Goal: Information Seeking & Learning: Compare options

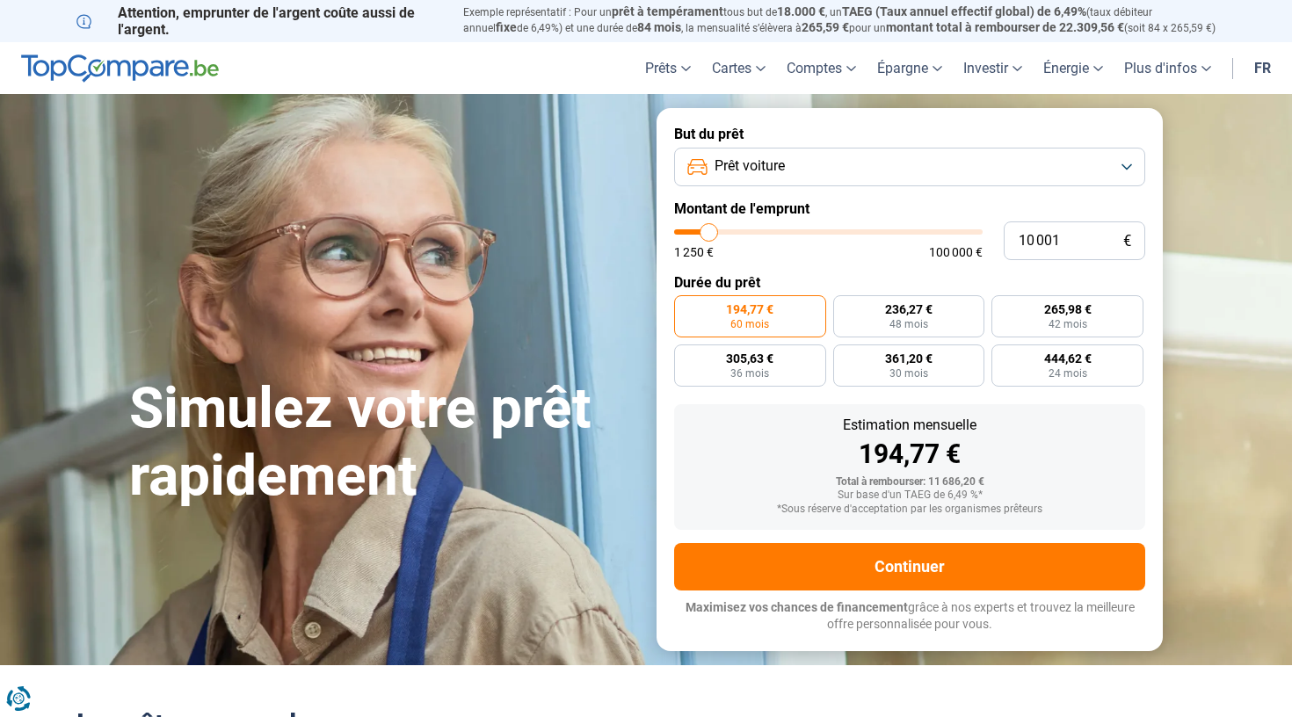
type input "10 500"
type input "10500"
type input "10 750"
type input "10750"
type input "11 250"
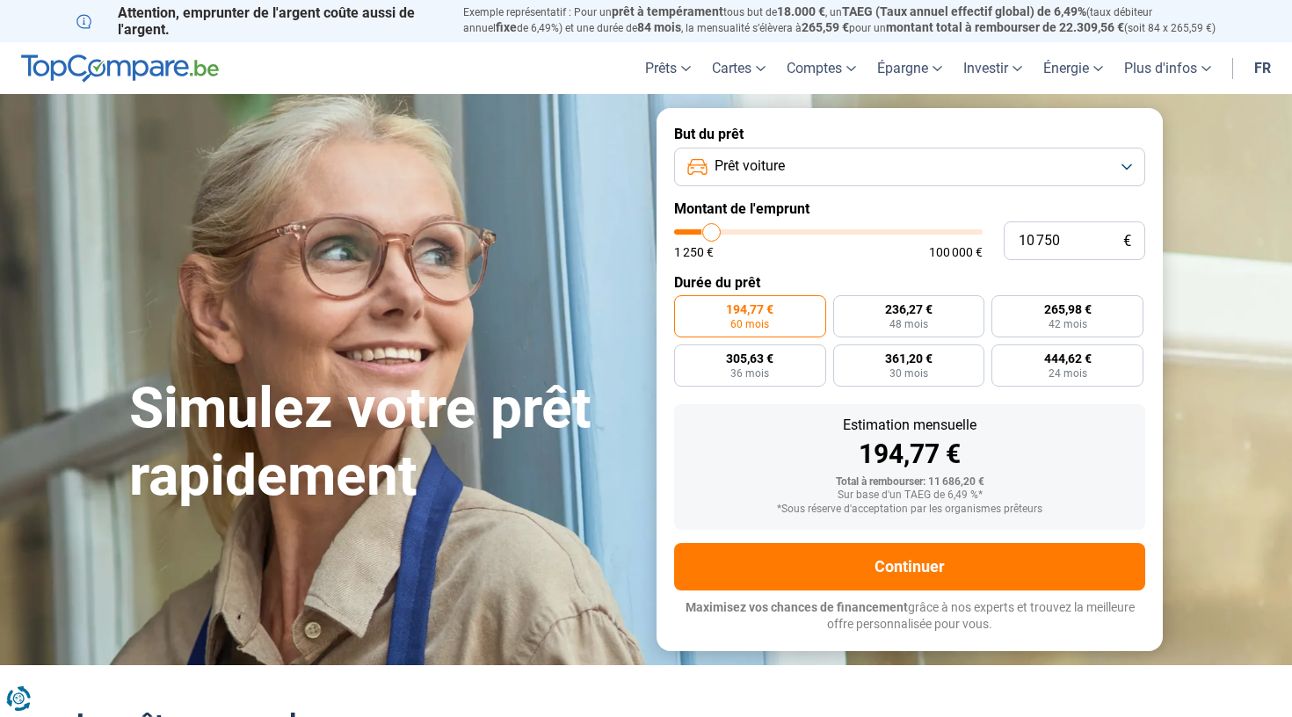
type input "11250"
type input "12 500"
type input "12500"
type input "13 500"
type input "13500"
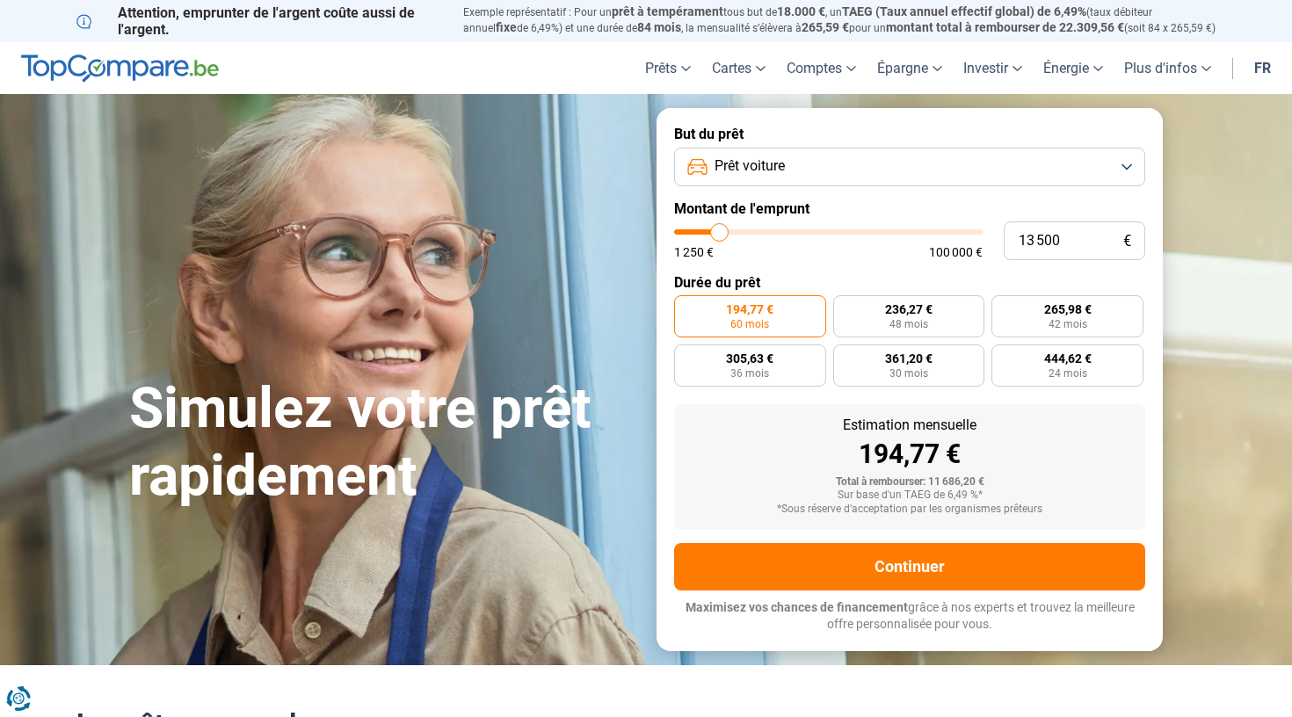
type input "14 750"
type input "14750"
type input "15 750"
type input "15750"
type input "17 250"
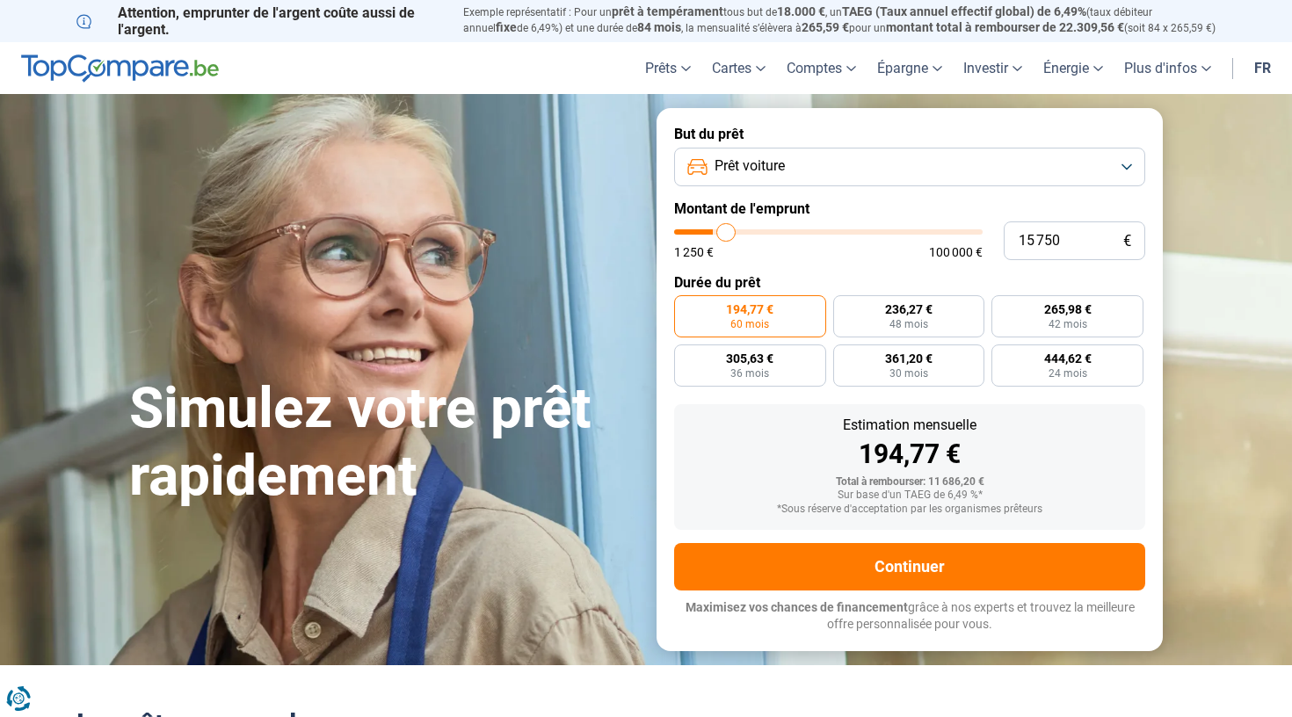
type input "17250"
type input "18 750"
type input "18750"
type input "20 500"
type input "20500"
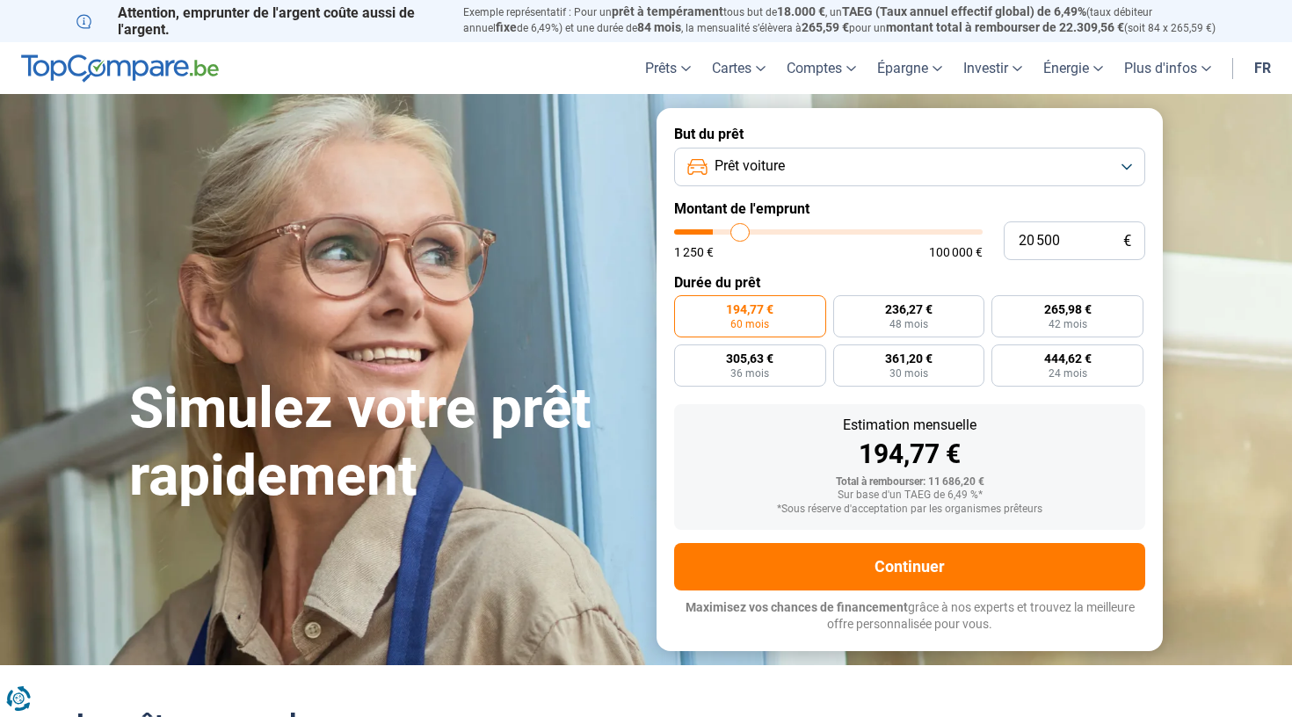
type input "21 500"
type input "21500"
type input "23 000"
type input "23000"
type input "24 250"
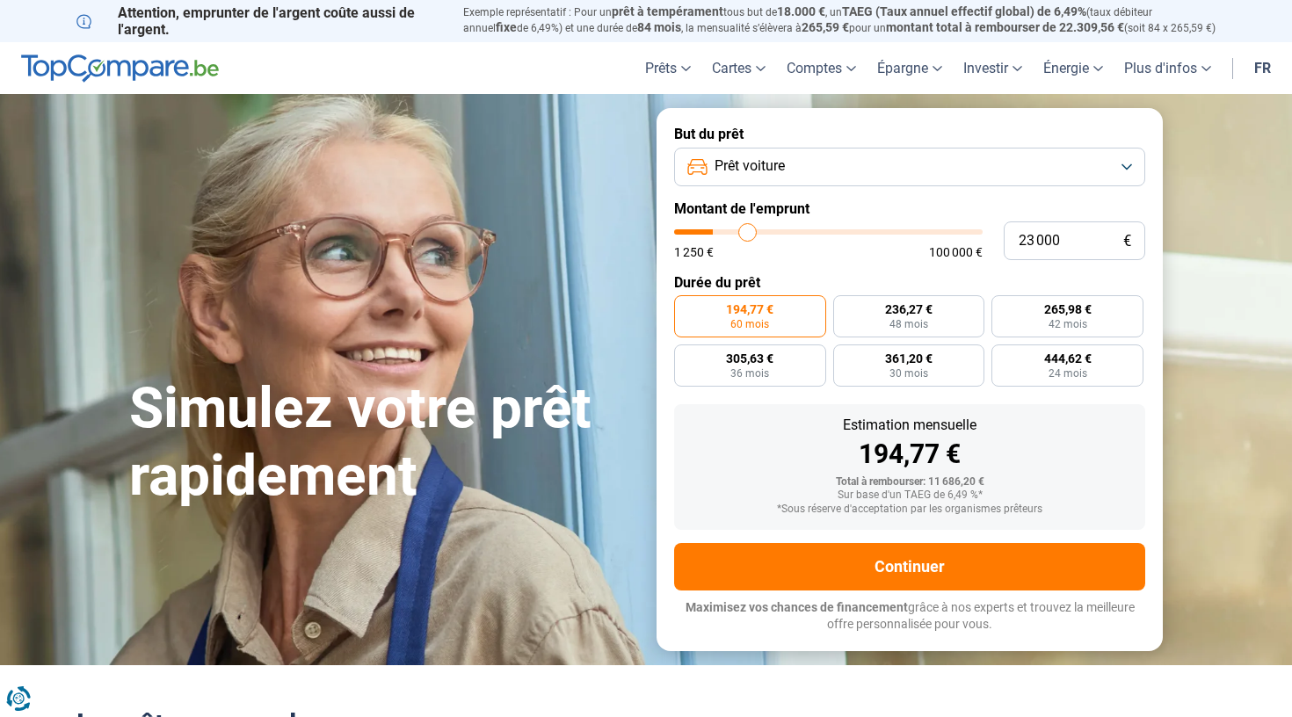
type input "24250"
type input "25 500"
type input "25500"
type input "26 750"
type input "26750"
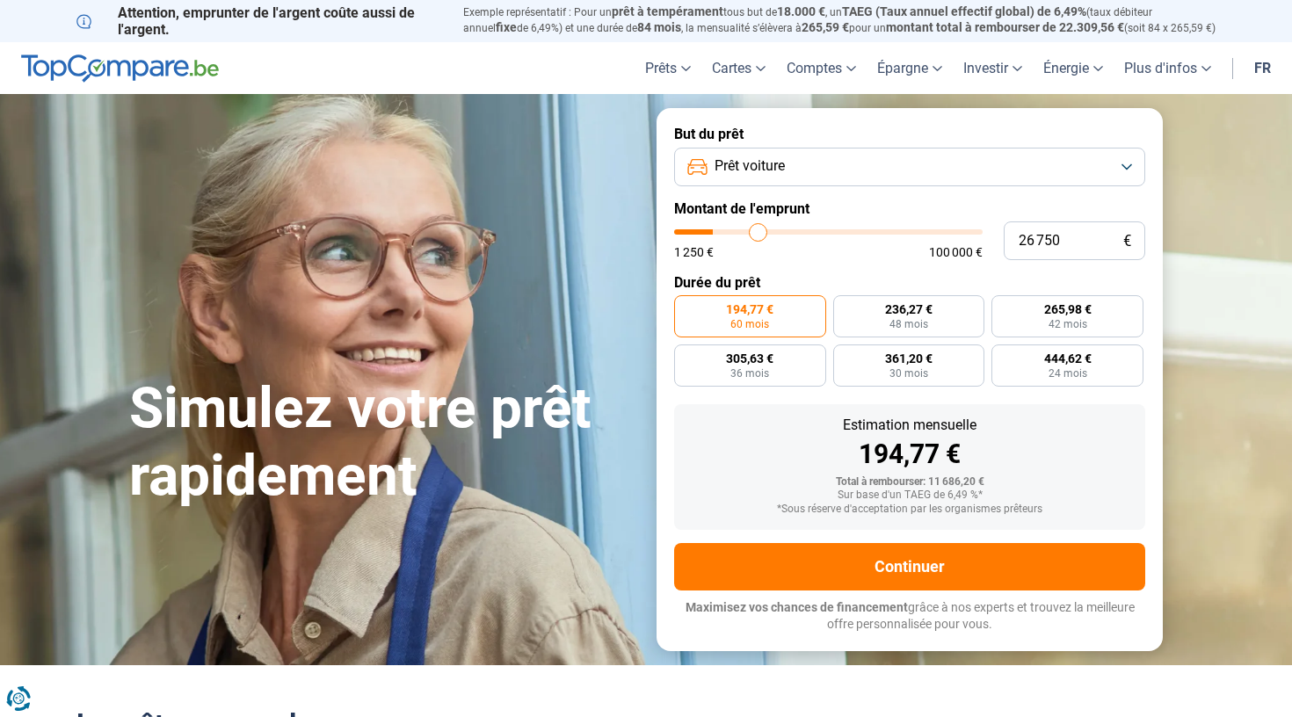
type input "28 250"
type input "28250"
type input "29 750"
type input "29750"
type input "31 000"
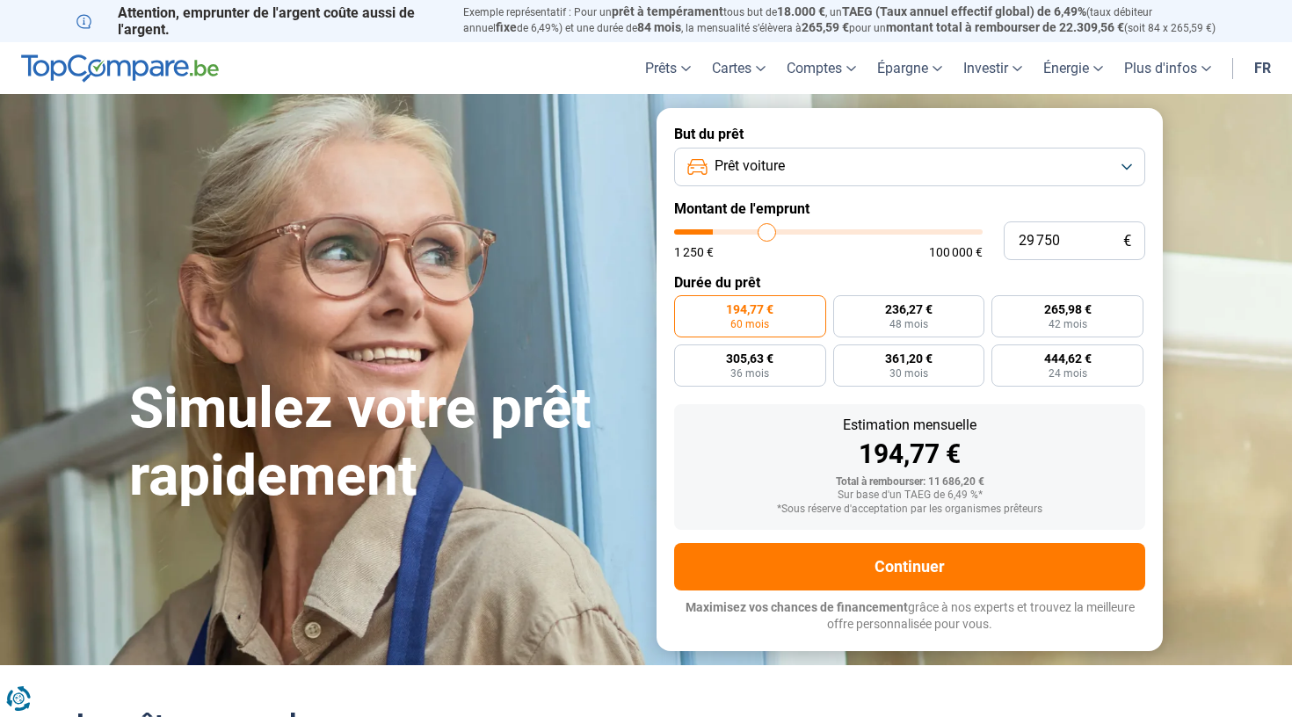
type input "31000"
type input "31 750"
type input "31750"
type input "32 750"
type input "32750"
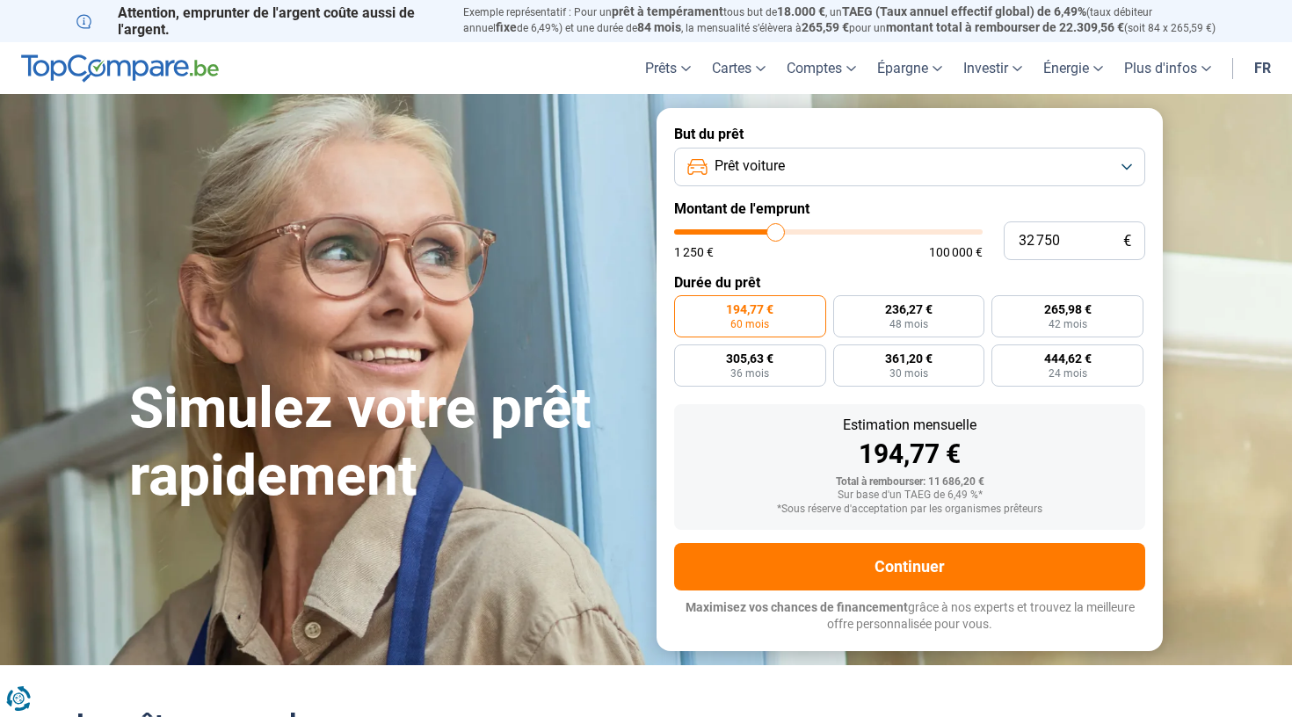
type input "33 250"
type input "33250"
type input "34 000"
type input "34000"
type input "34 250"
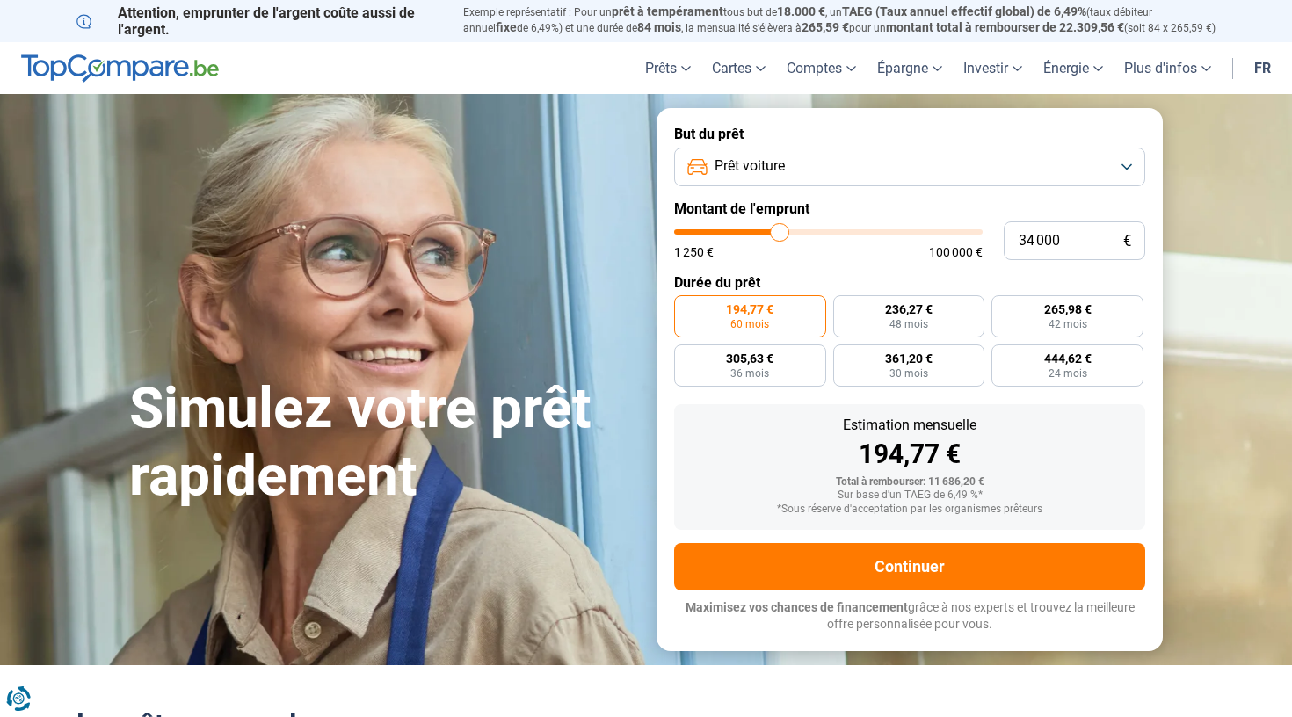
type input "34250"
type input "34 500"
type input "34500"
type input "34 750"
type input "34750"
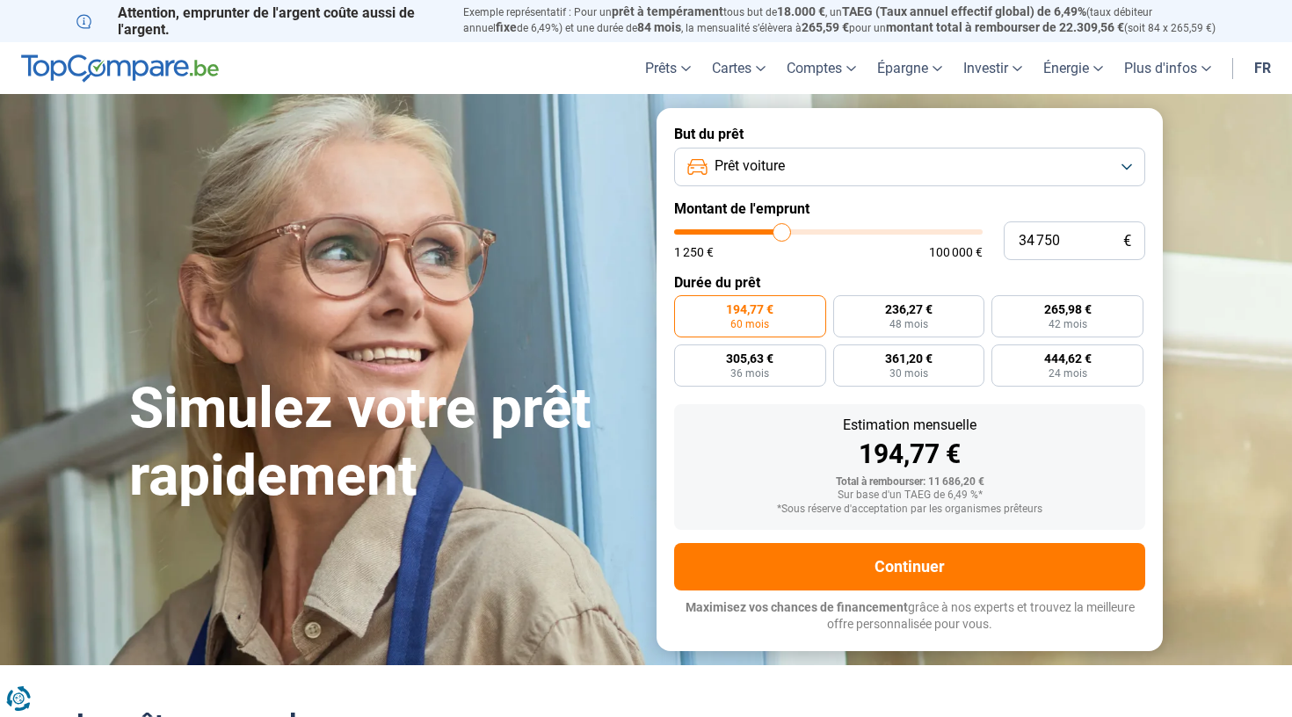
type input "35 000"
type input "35000"
type input "35 500"
type input "35500"
type input "35 750"
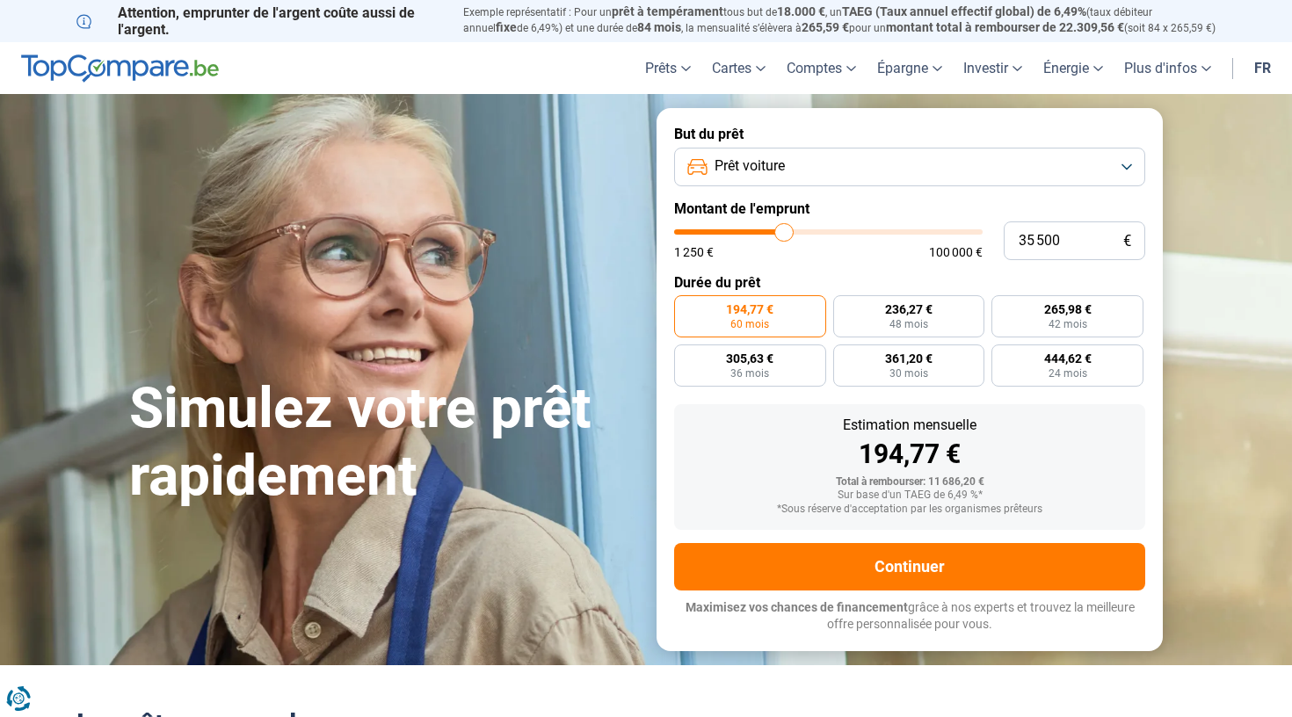
type input "35750"
type input "36 000"
type input "36000"
type input "36 250"
type input "36250"
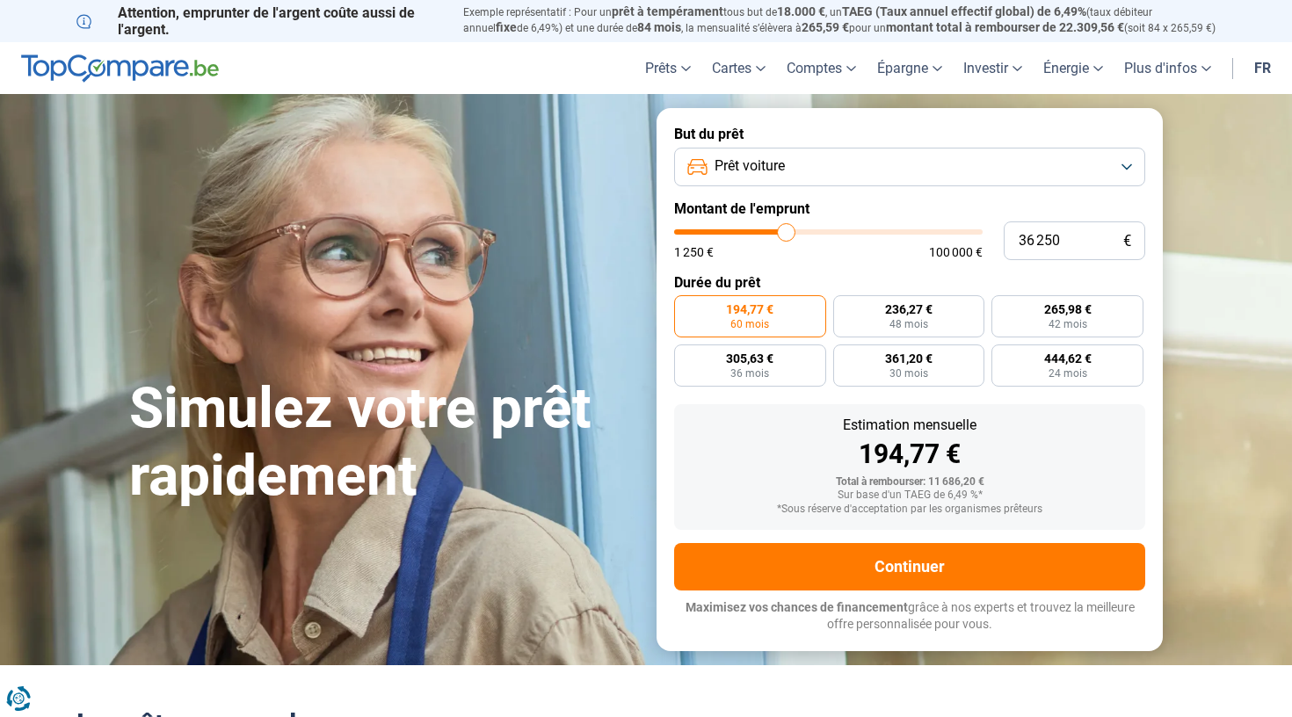
type input "36 500"
type input "36500"
type input "37 000"
type input "37000"
type input "37 250"
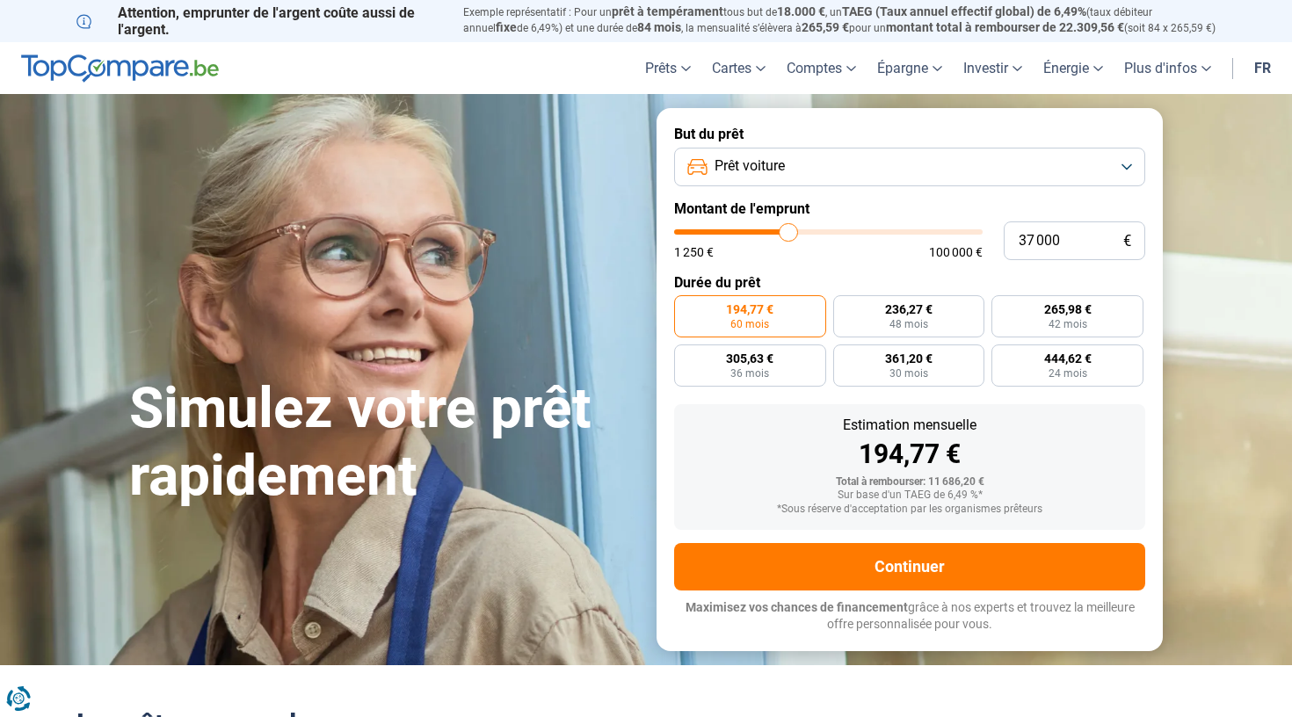
type input "37250"
type input "37 500"
type input "37500"
type input "37 750"
type input "37750"
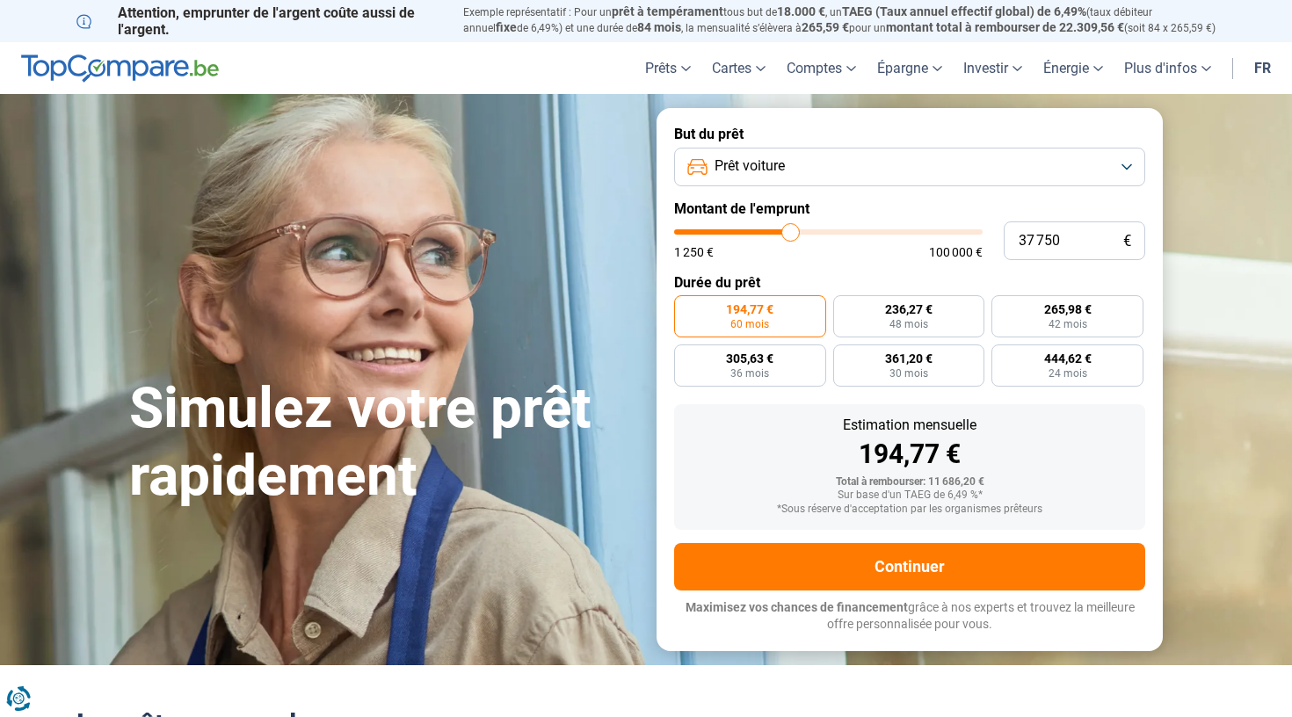
type input "38 000"
type input "38000"
type input "38 500"
type input "38500"
type input "38 750"
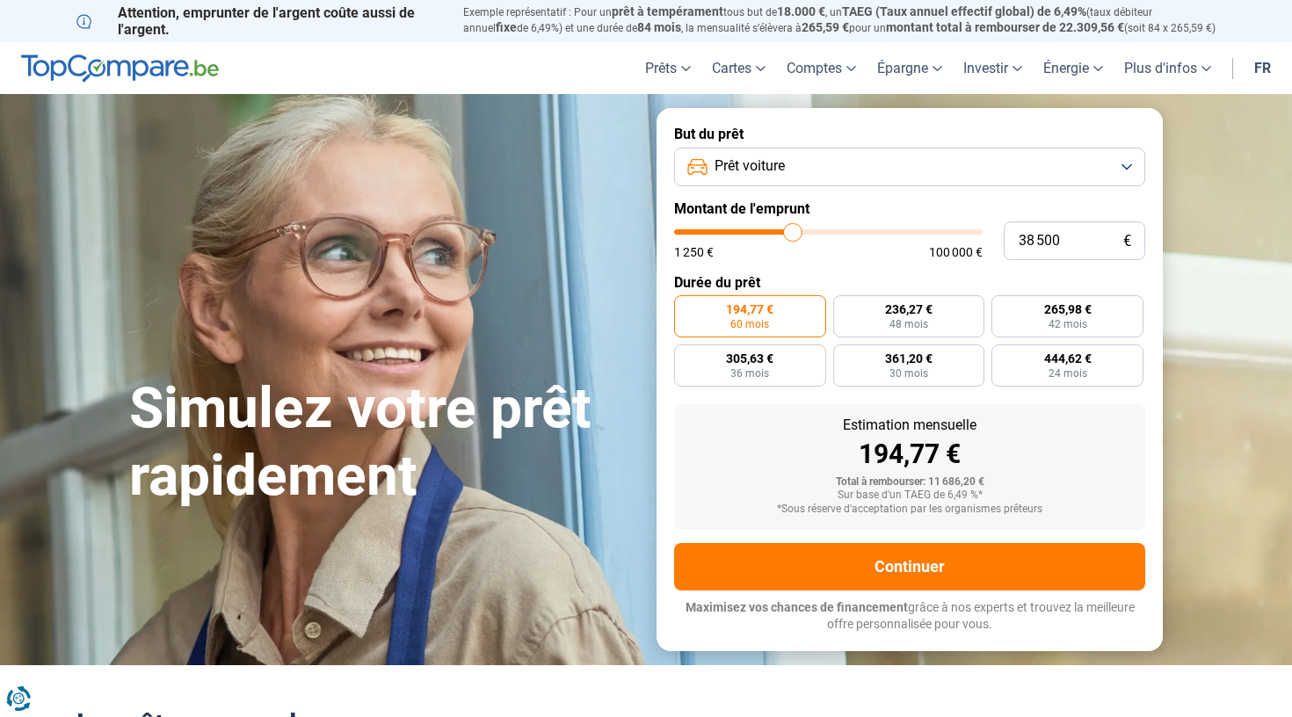
type input "38750"
type input "39 000"
type input "39000"
type input "39 250"
type input "39250"
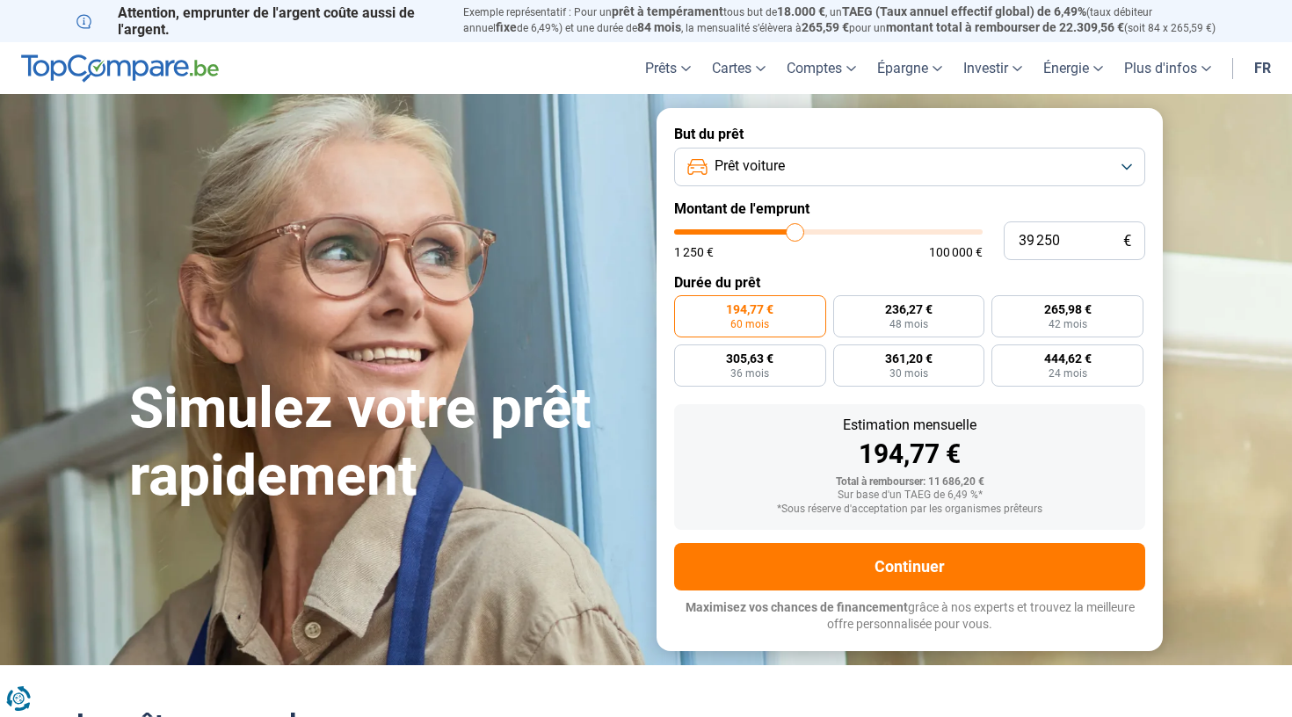
type input "39 500"
type input "39500"
type input "40 000"
type input "40000"
type input "40 250"
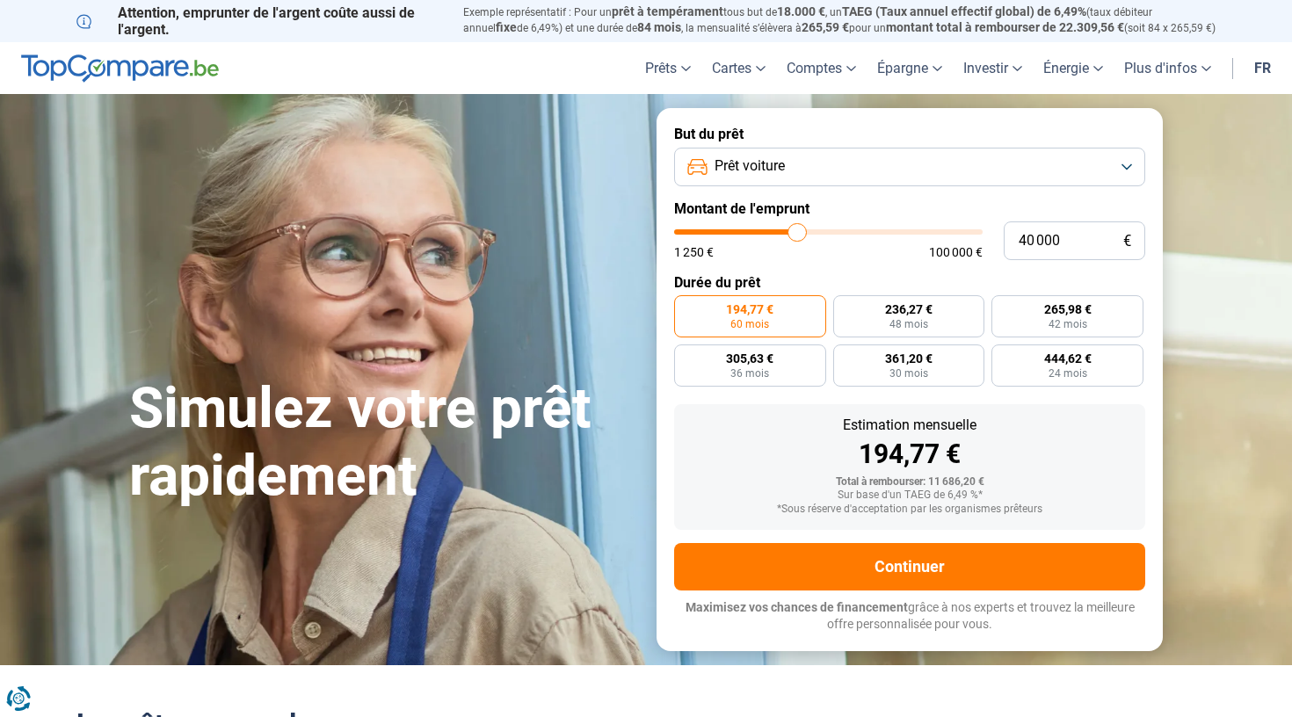
type input "40250"
type input "40 500"
type input "40500"
type input "41 000"
type input "41000"
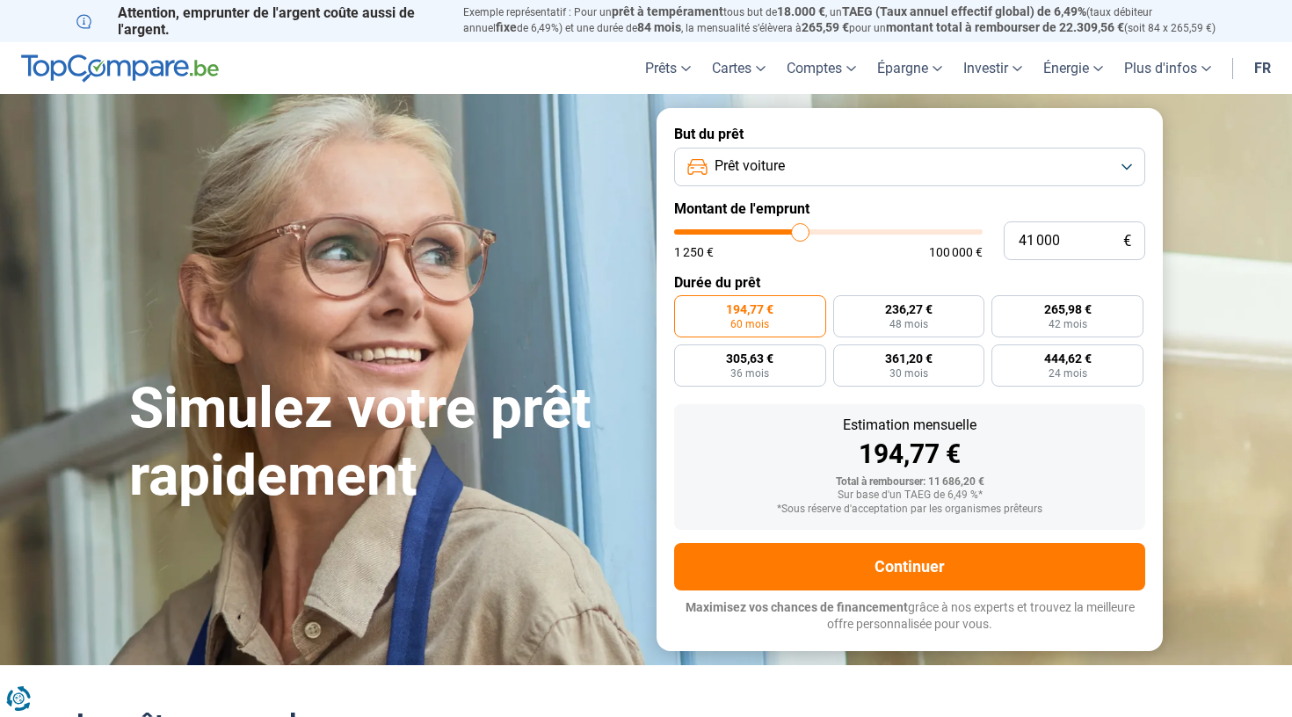
type input "41 500"
type input "41500"
type input "41 750"
type input "41750"
type input "42 250"
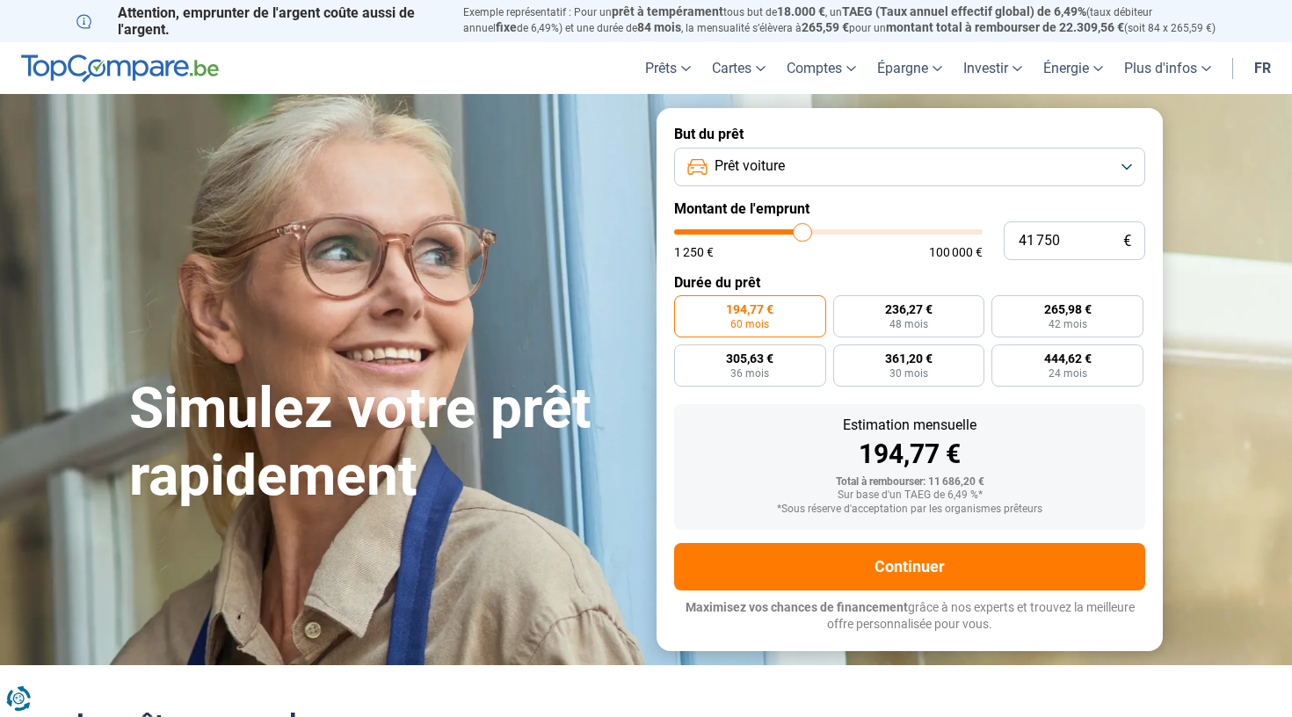
type input "42250"
type input "42 750"
type input "42750"
type input "43 250"
type input "43250"
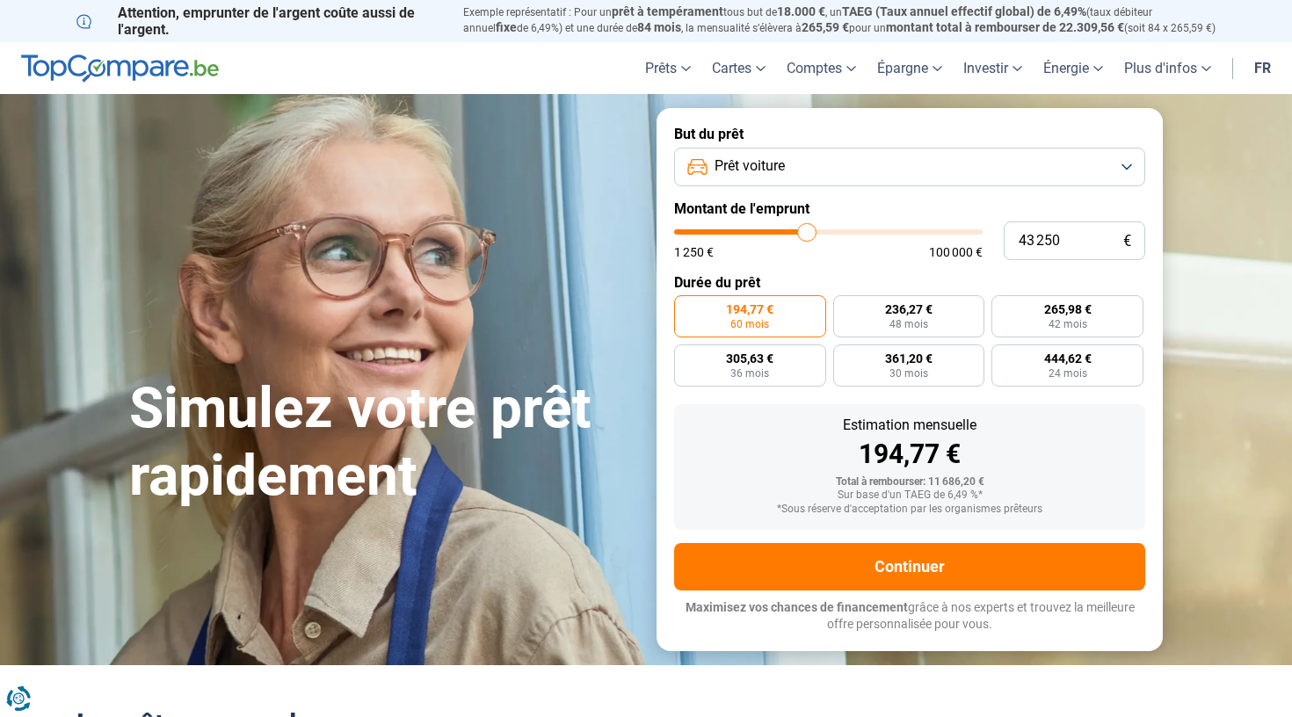
type input "43 500"
type input "43500"
type input "43 750"
type input "43750"
type input "44 500"
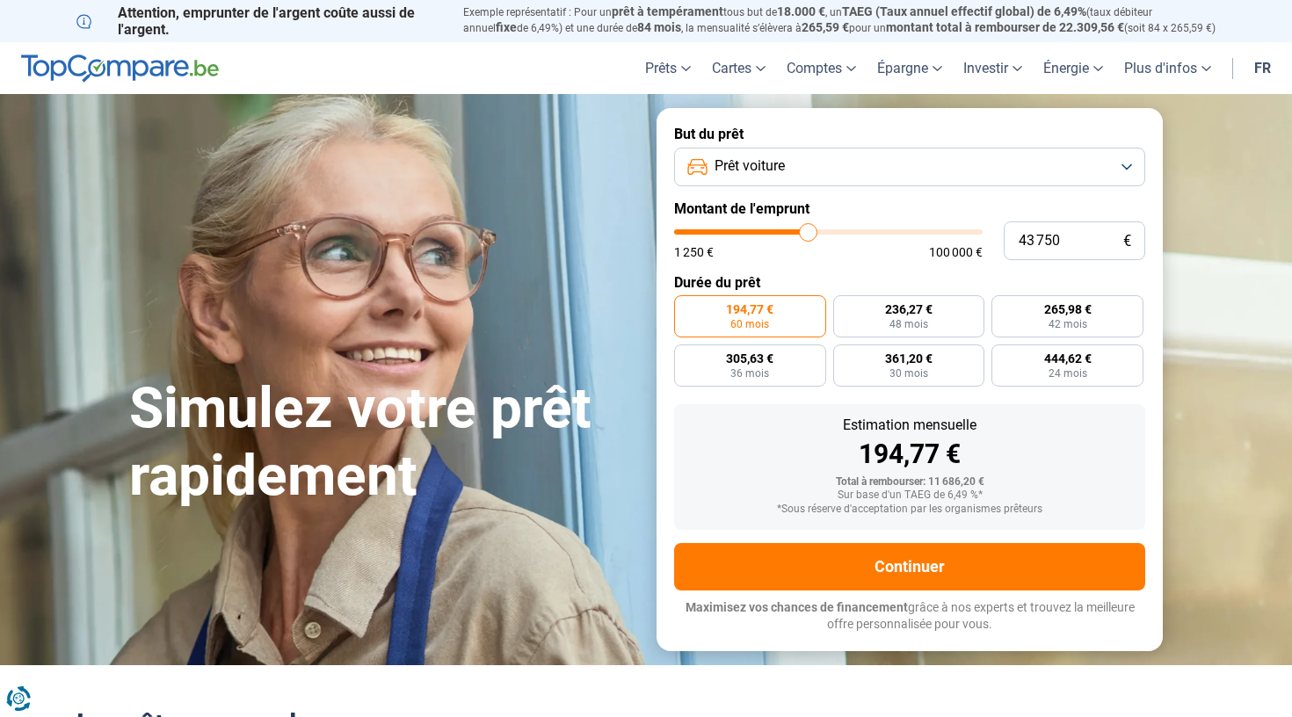
type input "44500"
type input "44 750"
type input "44750"
type input "45 000"
type input "45000"
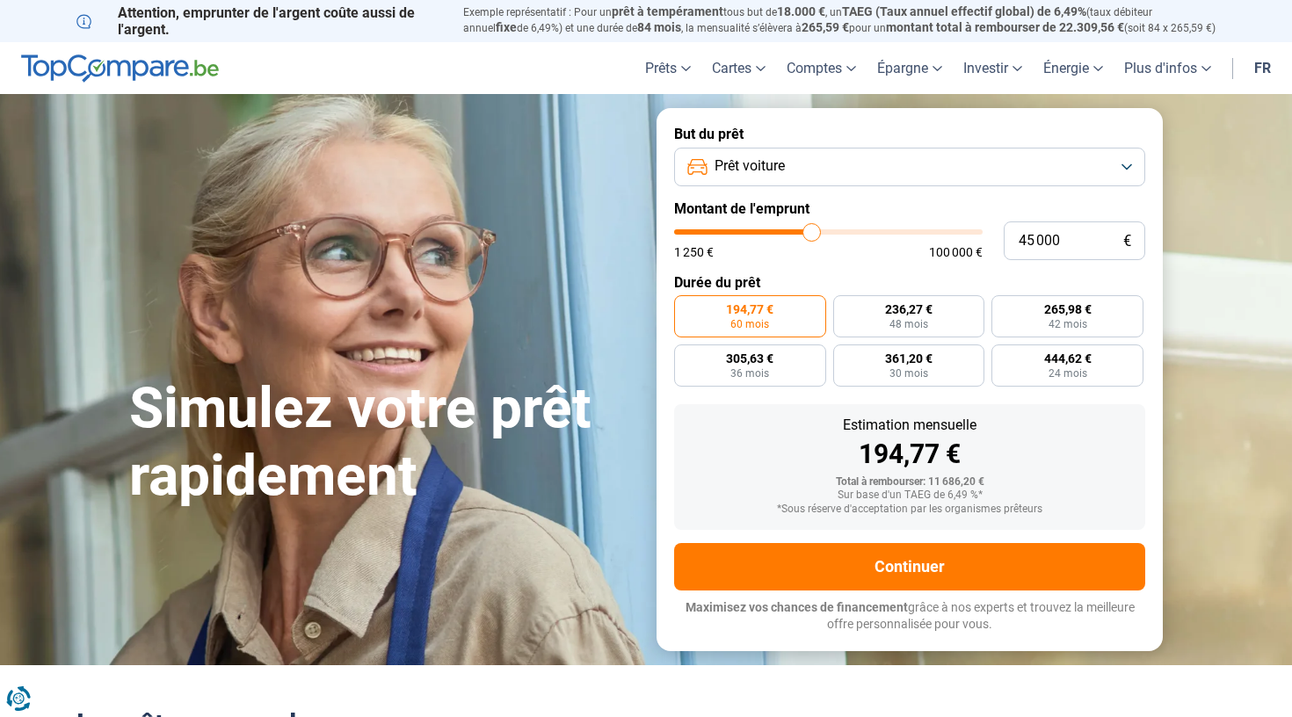
type input "45 250"
type input "45250"
type input "45 750"
type input "45750"
type input "46 000"
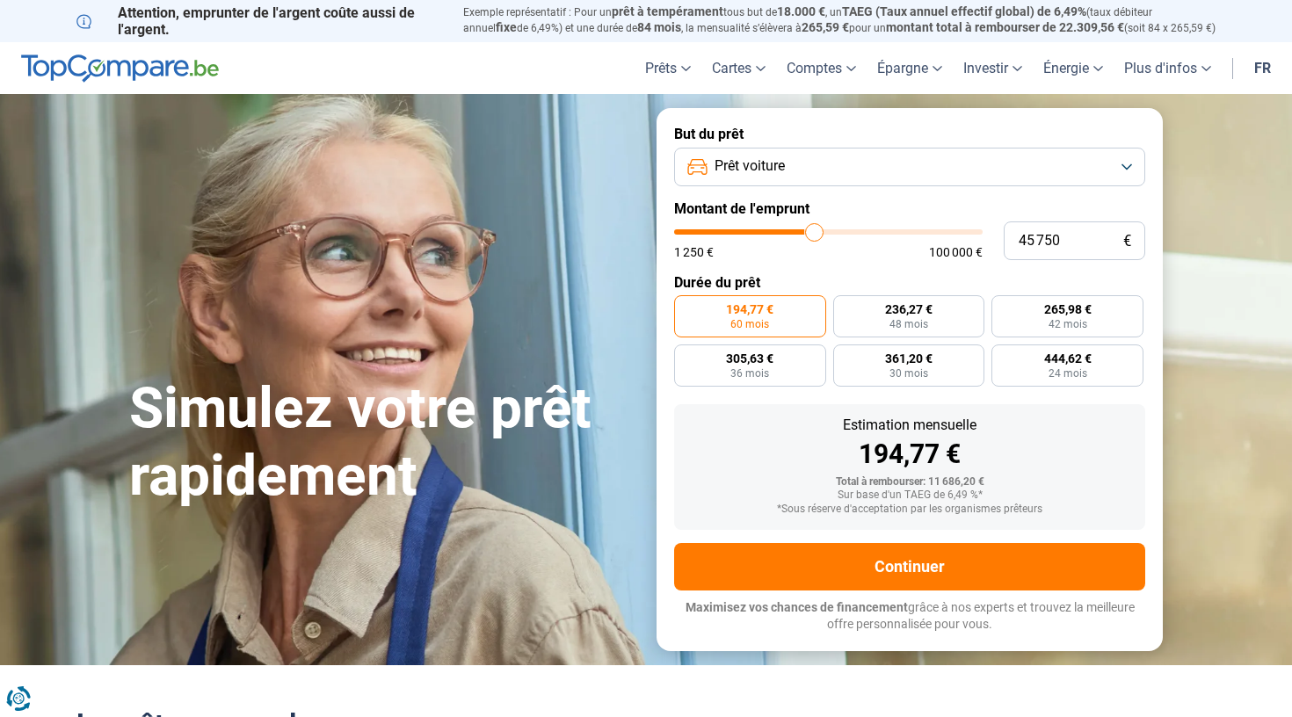
type input "46000"
type input "46 250"
type input "46250"
type input "46 500"
type input "46500"
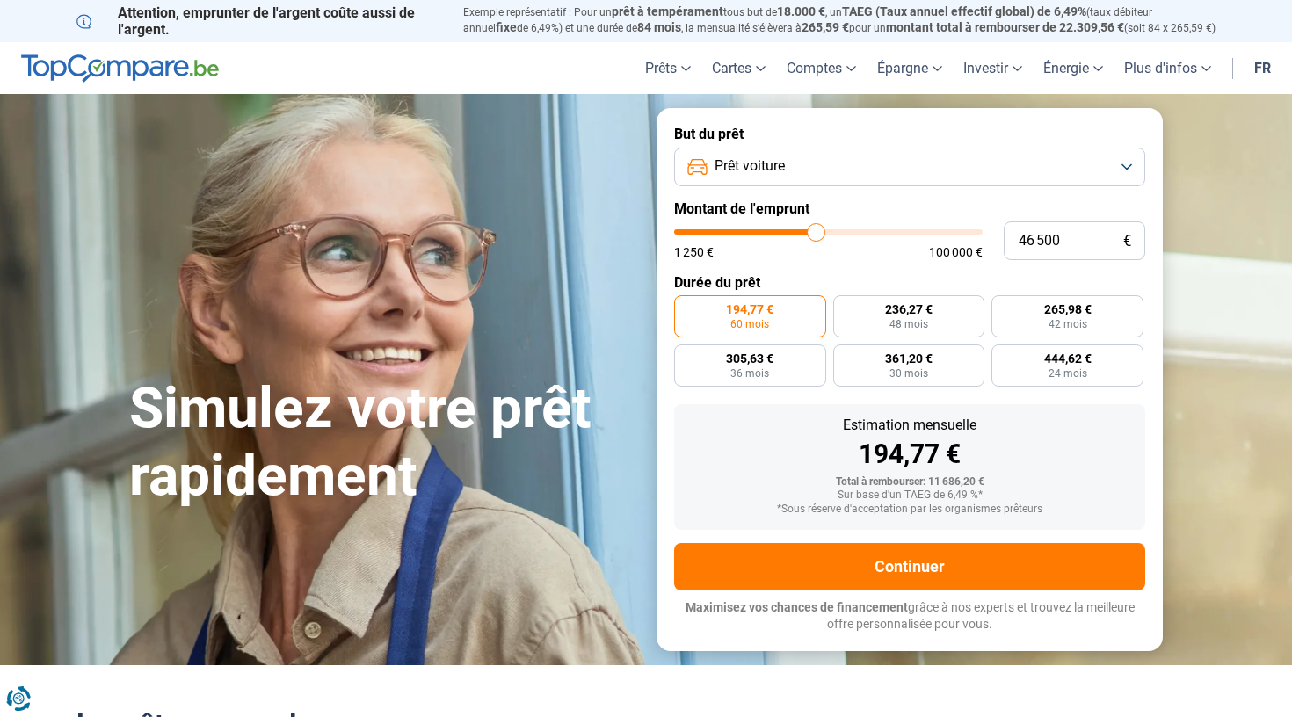
type input "46 750"
type input "46750"
type input "47 500"
type input "47500"
type input "47 750"
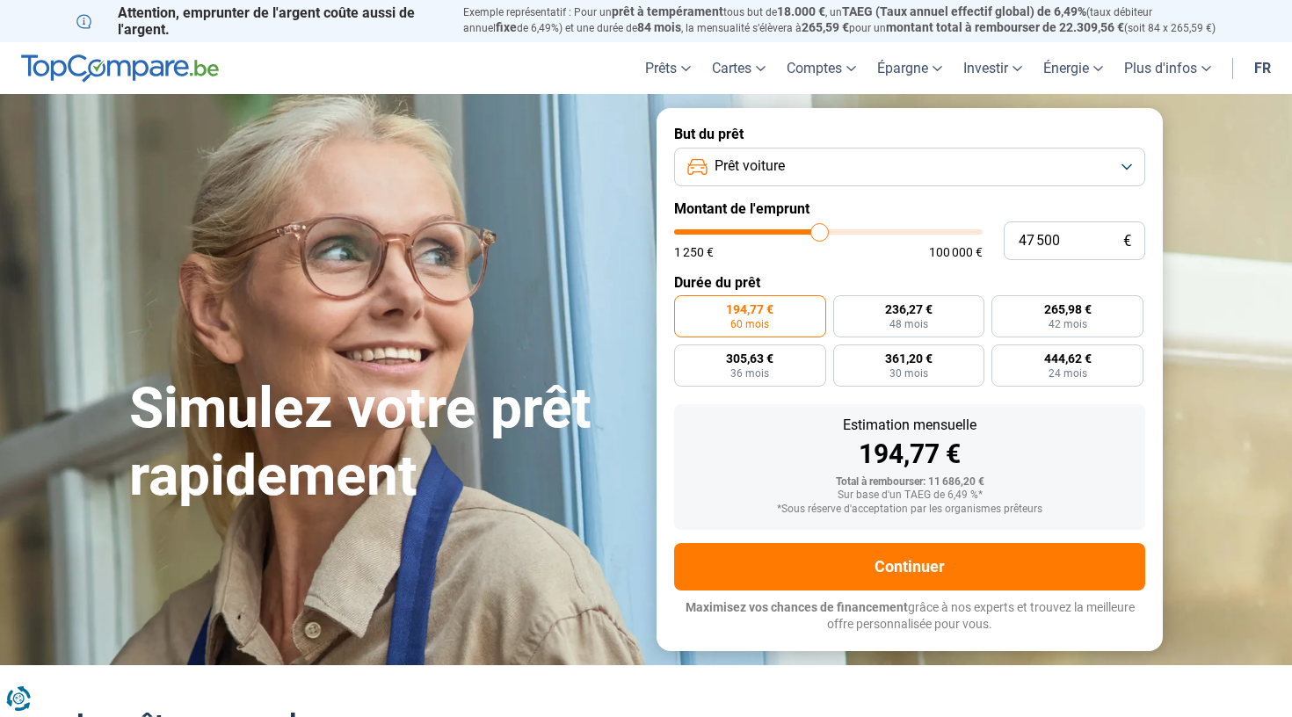
type input "47750"
type input "48 000"
type input "48000"
type input "48 250"
type input "48250"
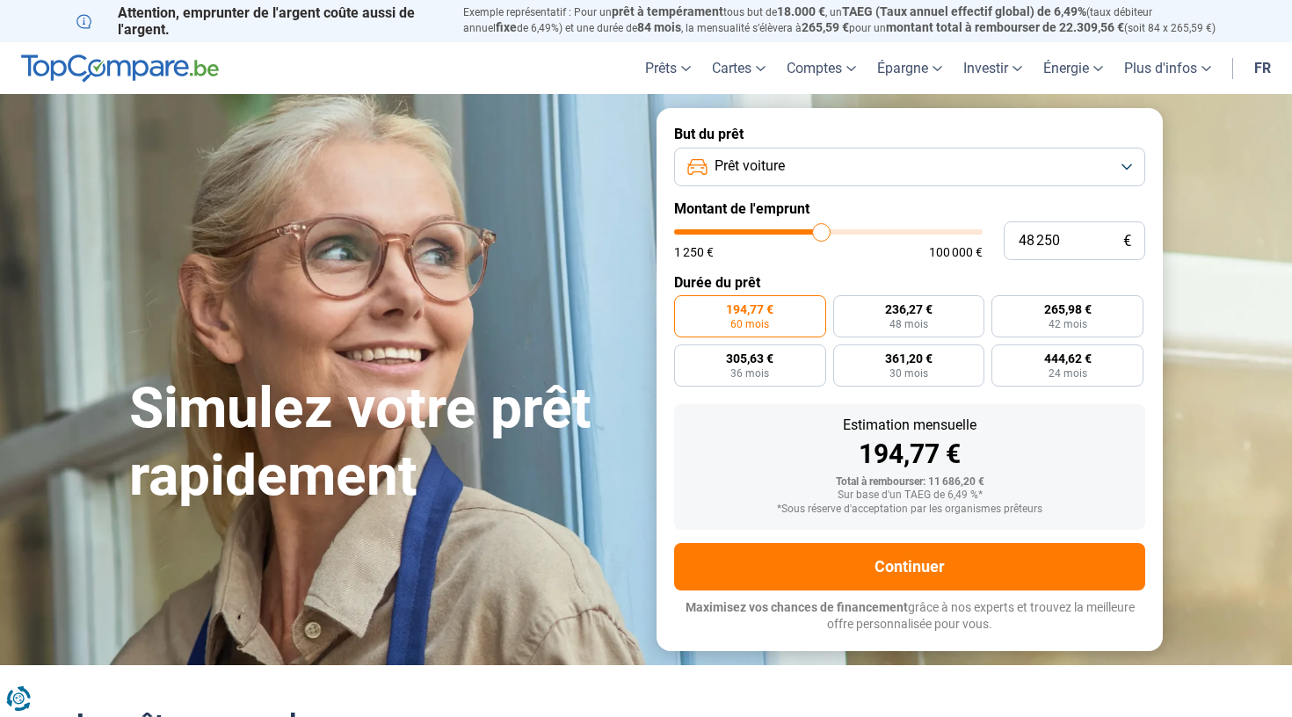
type input "48 750"
type input "48750"
type input "49 000"
type input "49000"
type input "49 250"
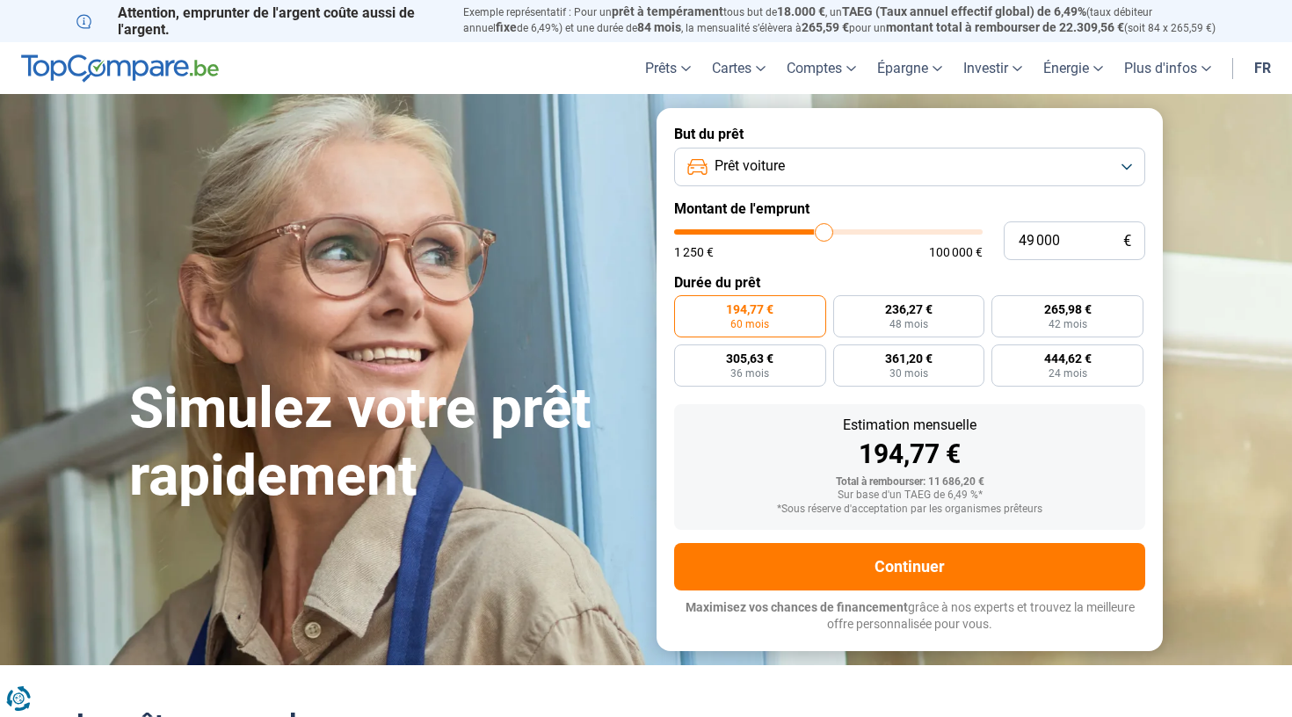
type input "49250"
type input "49 500"
type input "49500"
type input "49 750"
type input "49750"
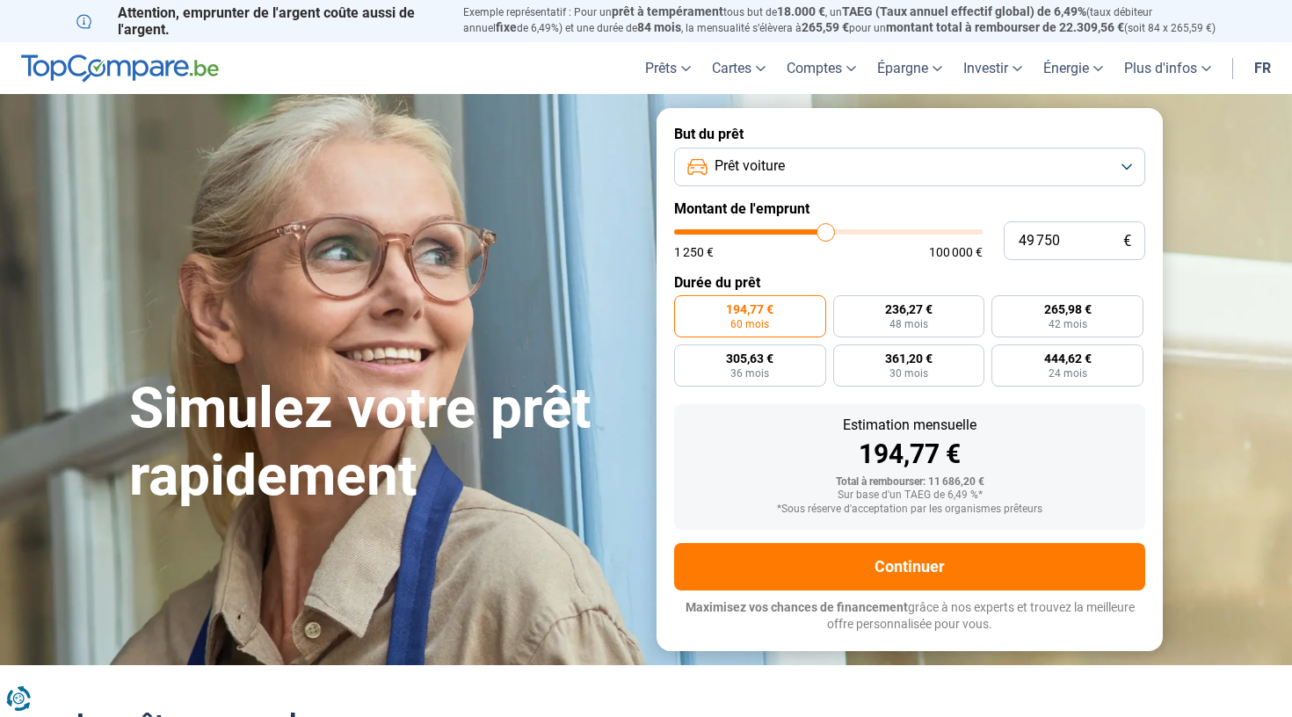
type input "50 250"
type input "50250"
type input "50 500"
type input "50500"
type input "50 750"
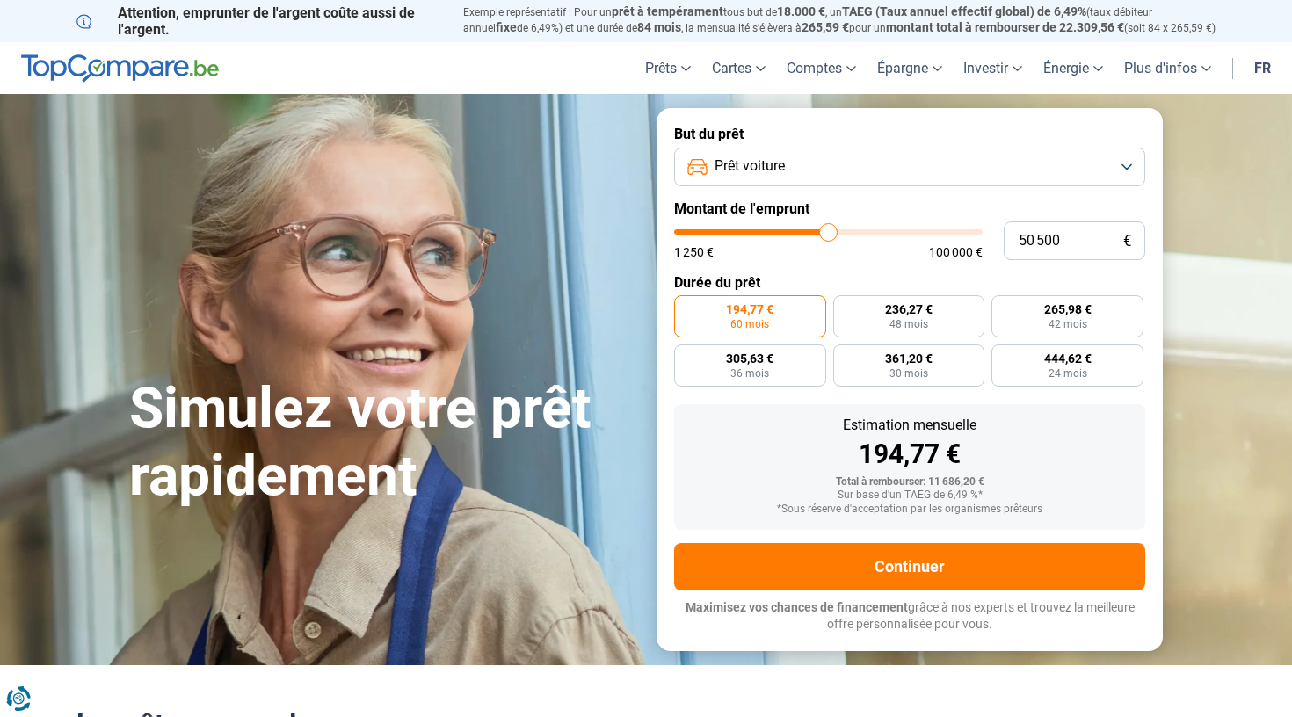
type input "50750"
type input "51 000"
type input "51000"
type input "51 250"
type input "51250"
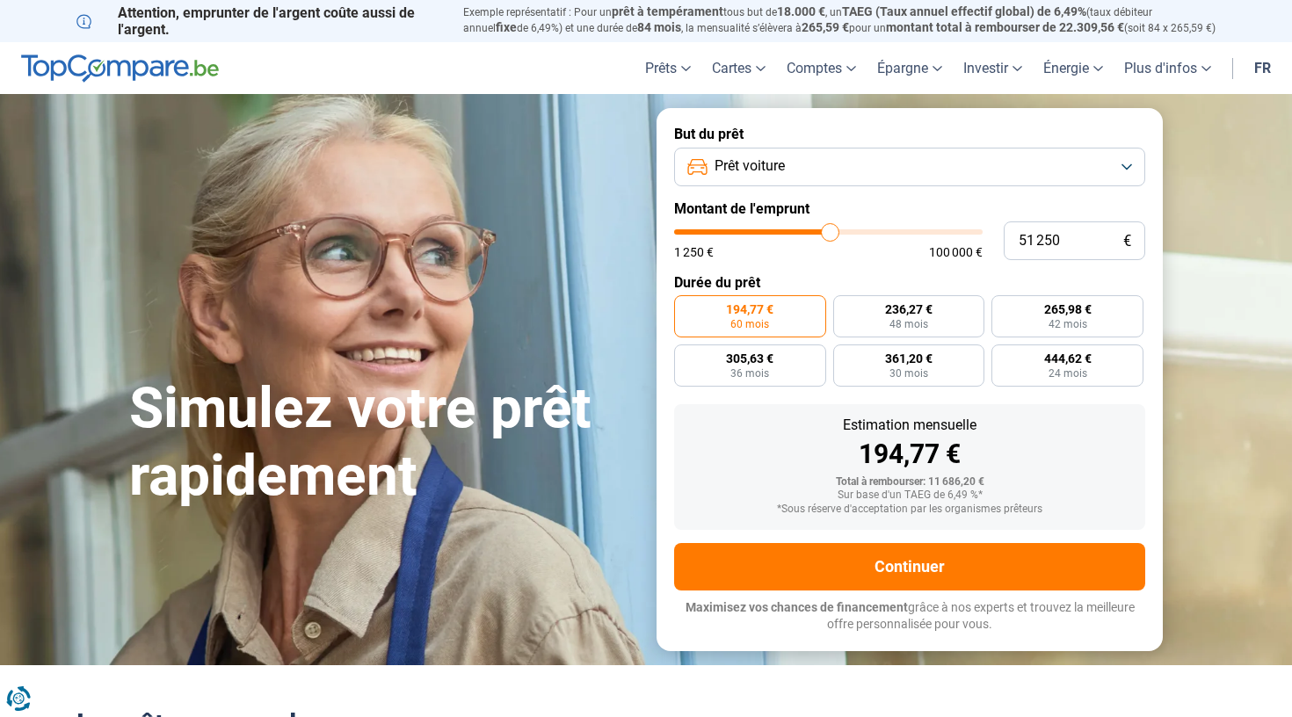
type input "51 750"
type input "51750"
type input "52 000"
type input "52000"
type input "52 250"
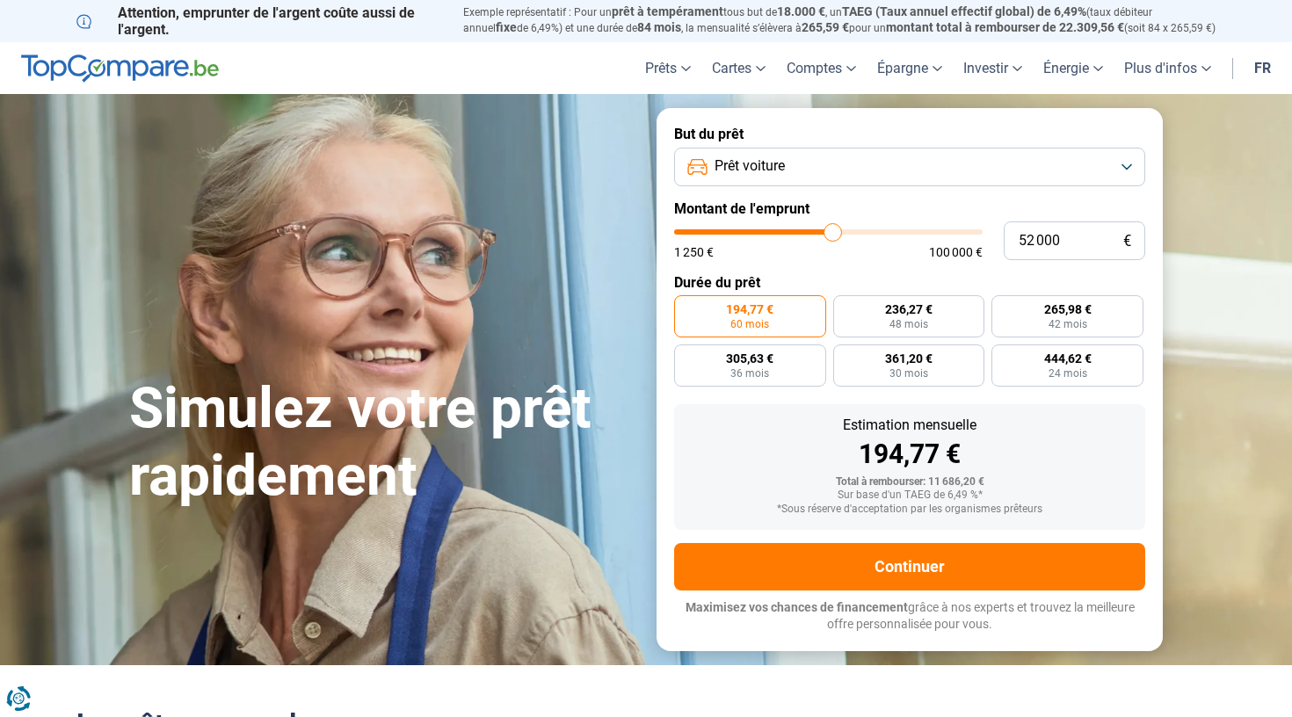
type input "52250"
type input "52 500"
type input "52500"
type input "52 750"
type input "52750"
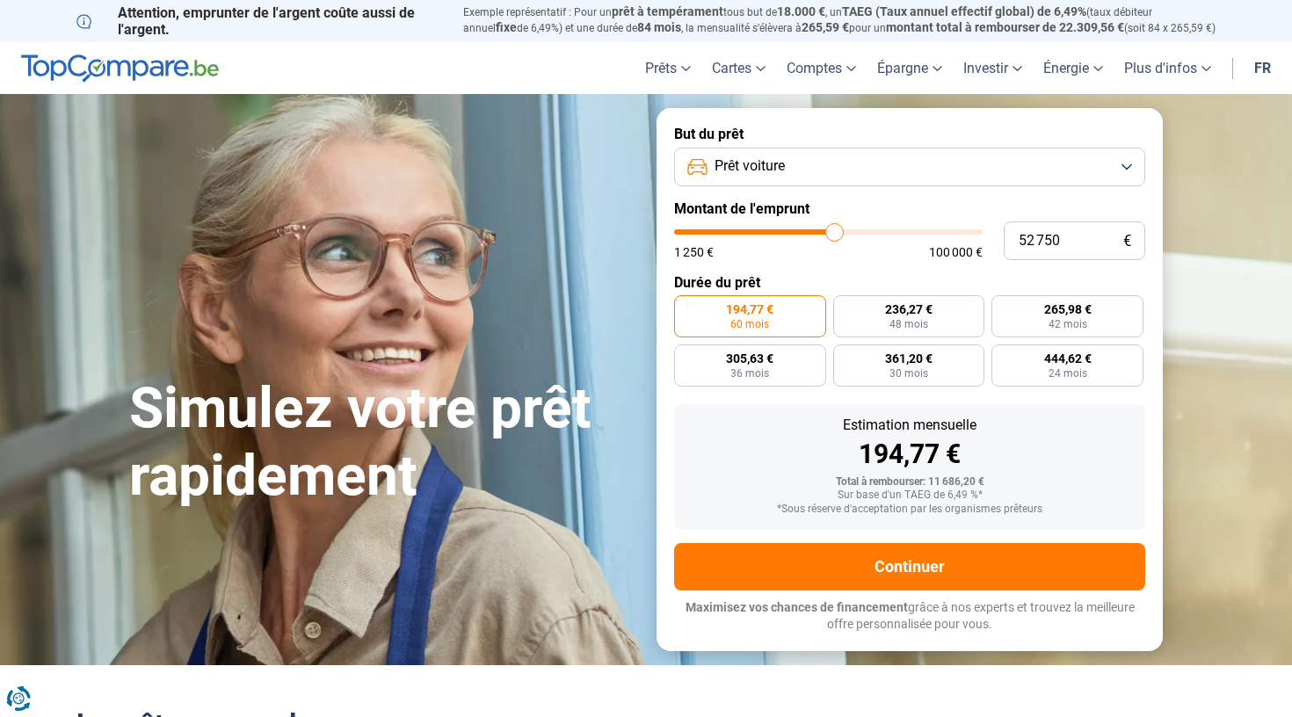
type input "53 250"
type input "53250"
type input "53 500"
type input "53500"
type input "53 750"
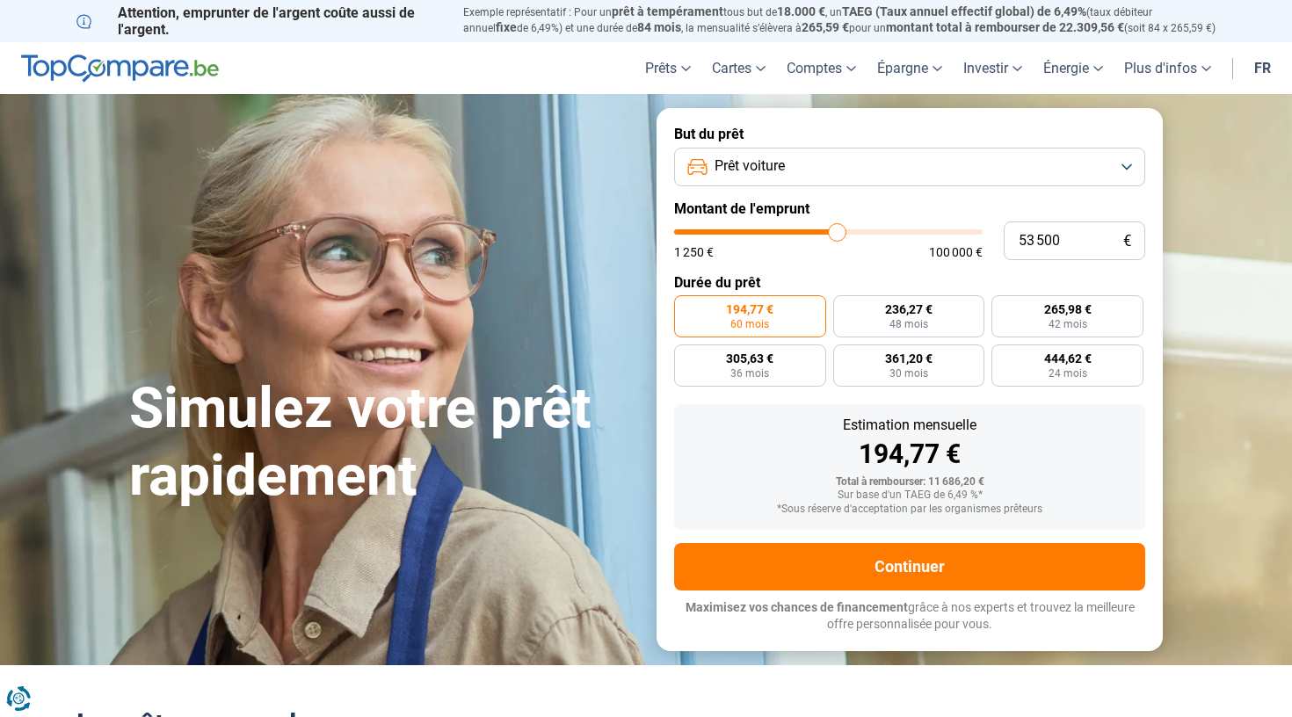
type input "53750"
type input "54 000"
type input "54000"
type input "54 250"
type input "54250"
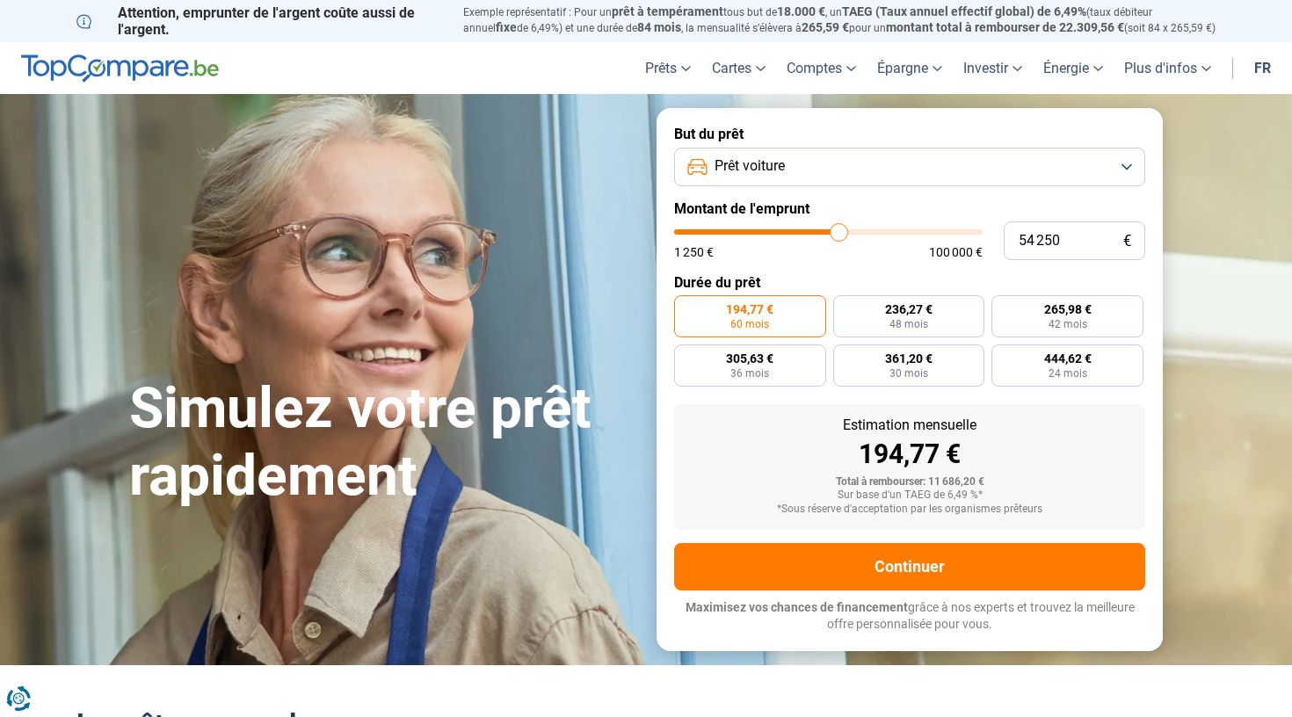
type input "54 750"
type input "54750"
type input "55 000"
type input "55000"
type input "55 250"
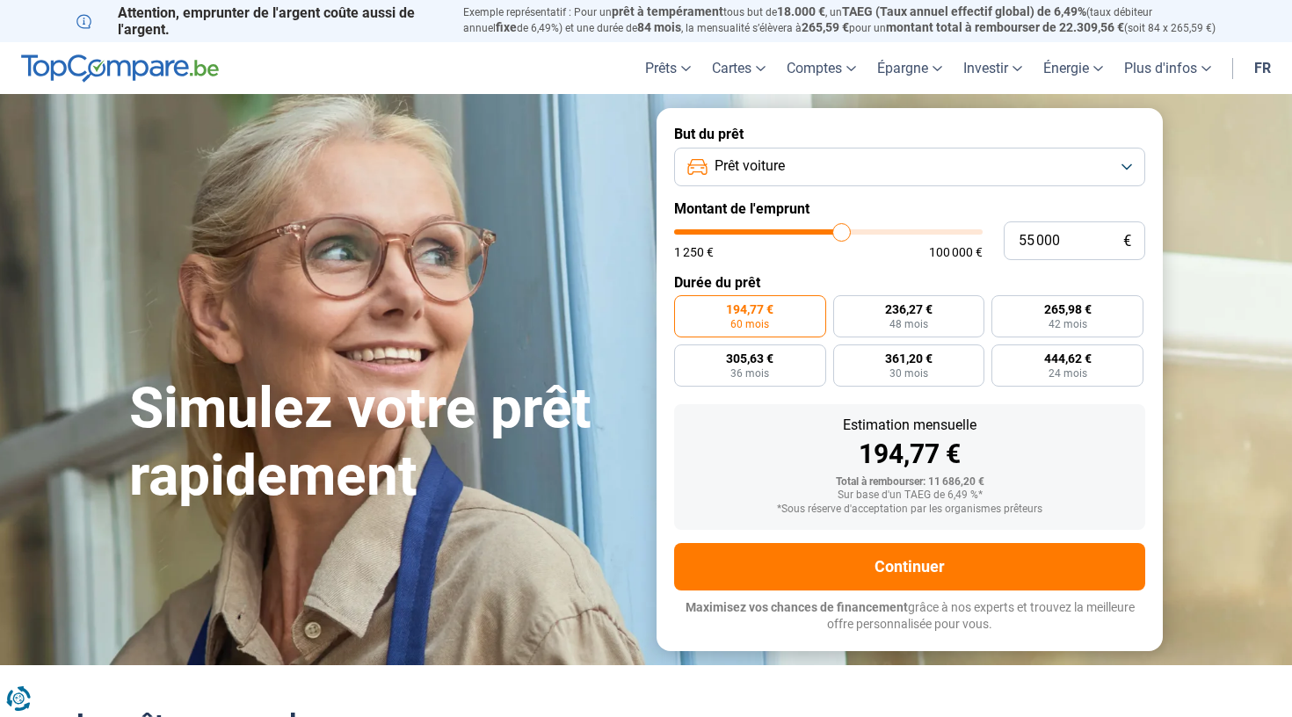
type input "55250"
type input "55 500"
type input "55500"
type input "55 750"
type input "55750"
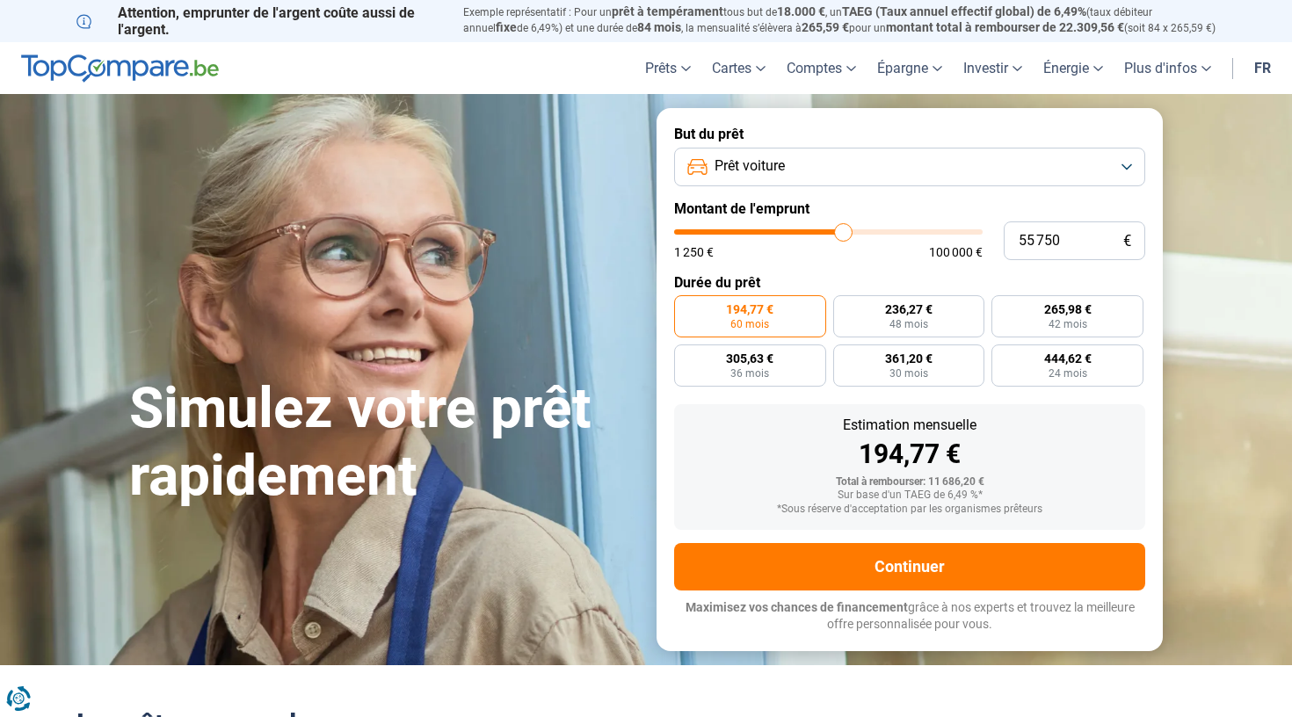
type input "56 250"
drag, startPoint x: 711, startPoint y: 233, endPoint x: 845, endPoint y: 223, distance: 134.0
type input "56250"
click at [845, 229] on input "range" at bounding box center [828, 231] width 309 height 5
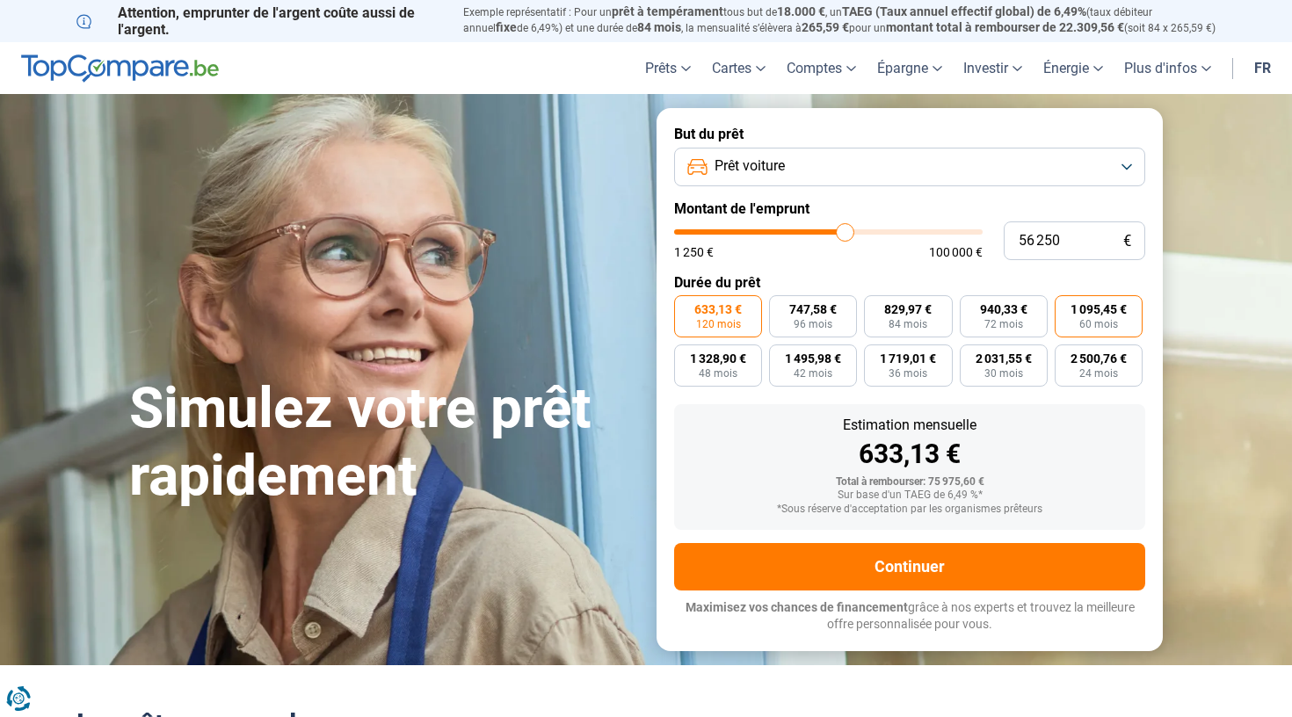
click at [1084, 319] on span "60 mois" at bounding box center [1098, 324] width 39 height 11
click at [1066, 307] on input "1 095,45 € 60 mois" at bounding box center [1060, 300] width 11 height 11
radio input "true"
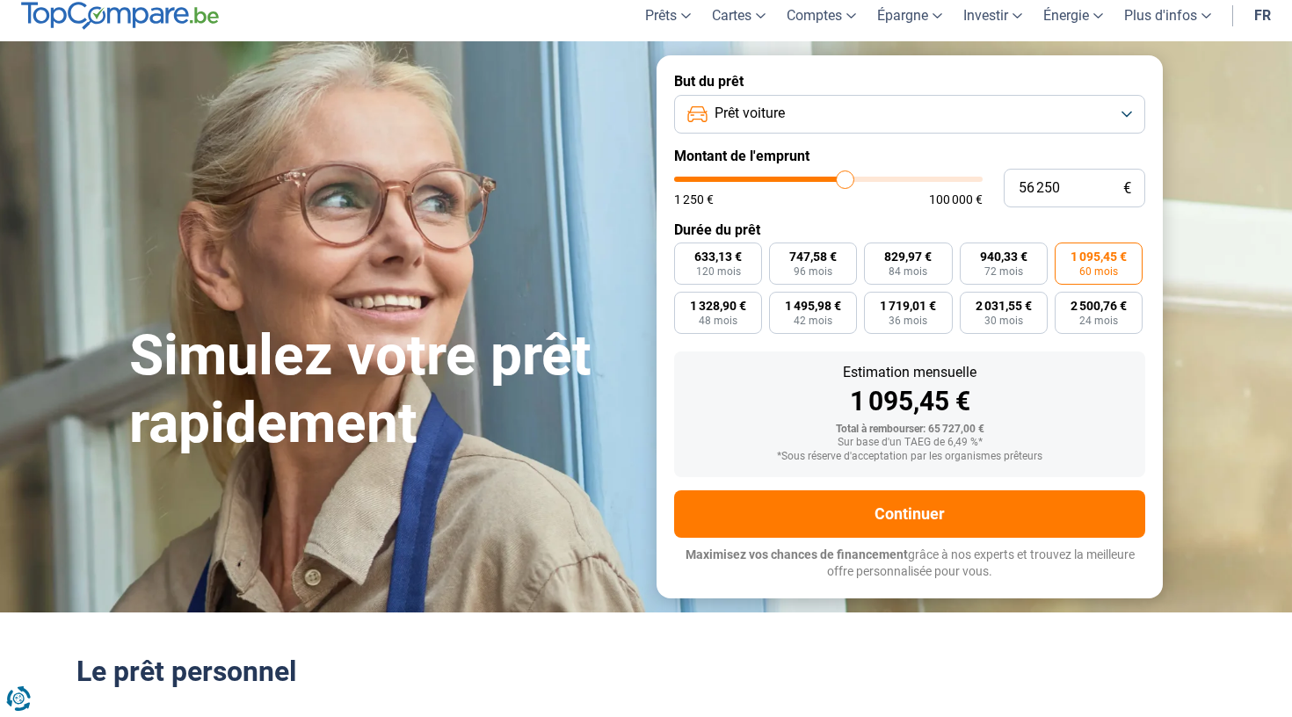
scroll to position [50, 0]
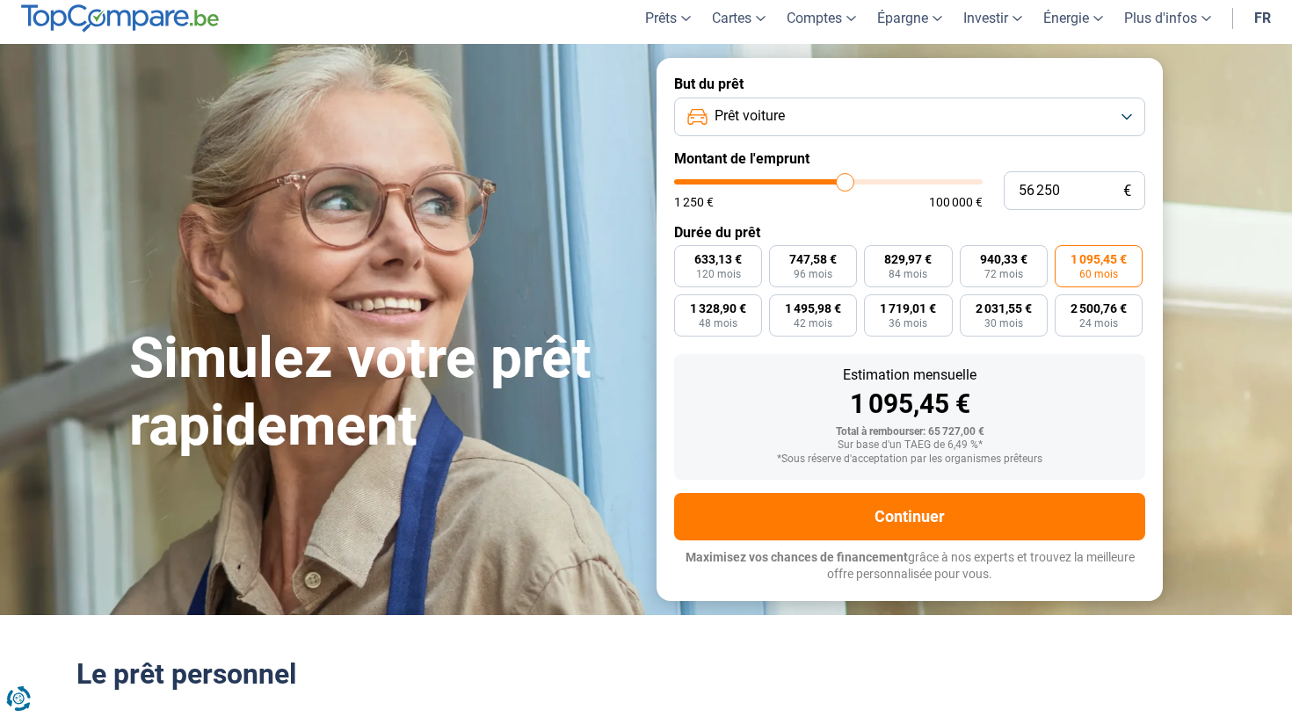
type input "56 500"
type input "56500"
type input "56 250"
type input "56250"
type input "55 750"
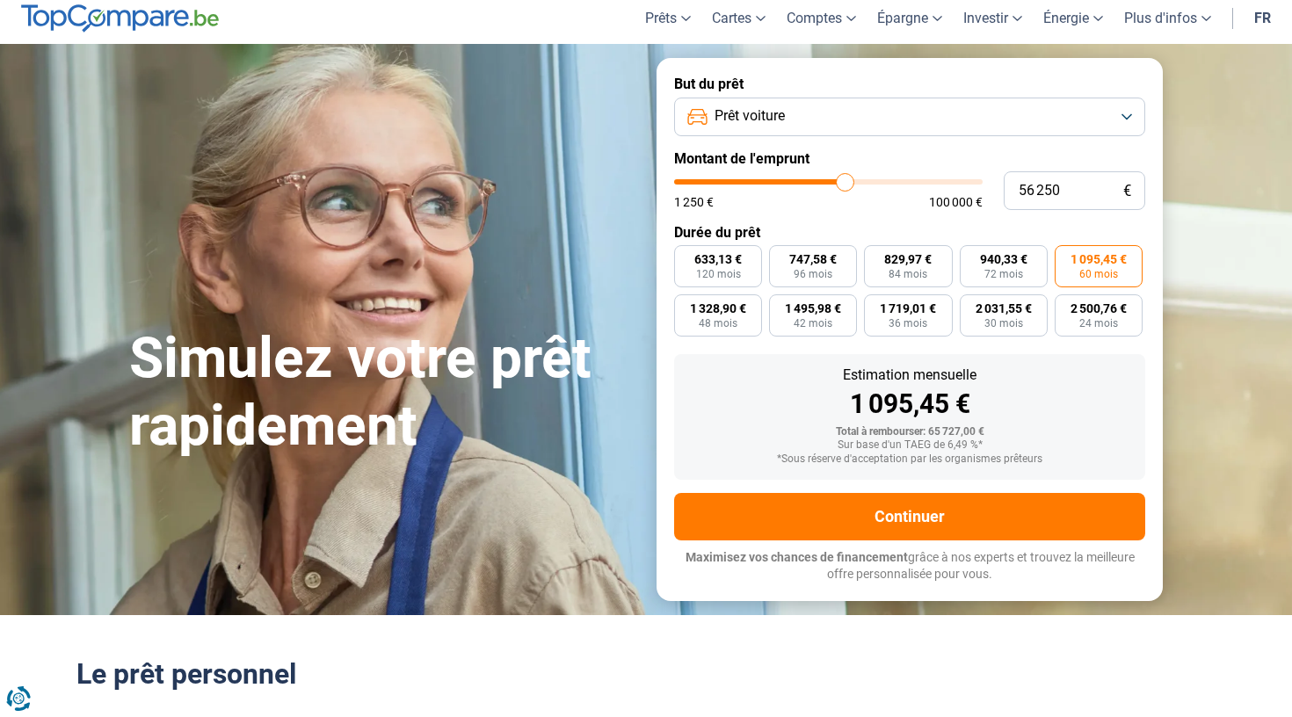
type input "55750"
type input "55 500"
type input "55500"
type input "55 250"
type input "55250"
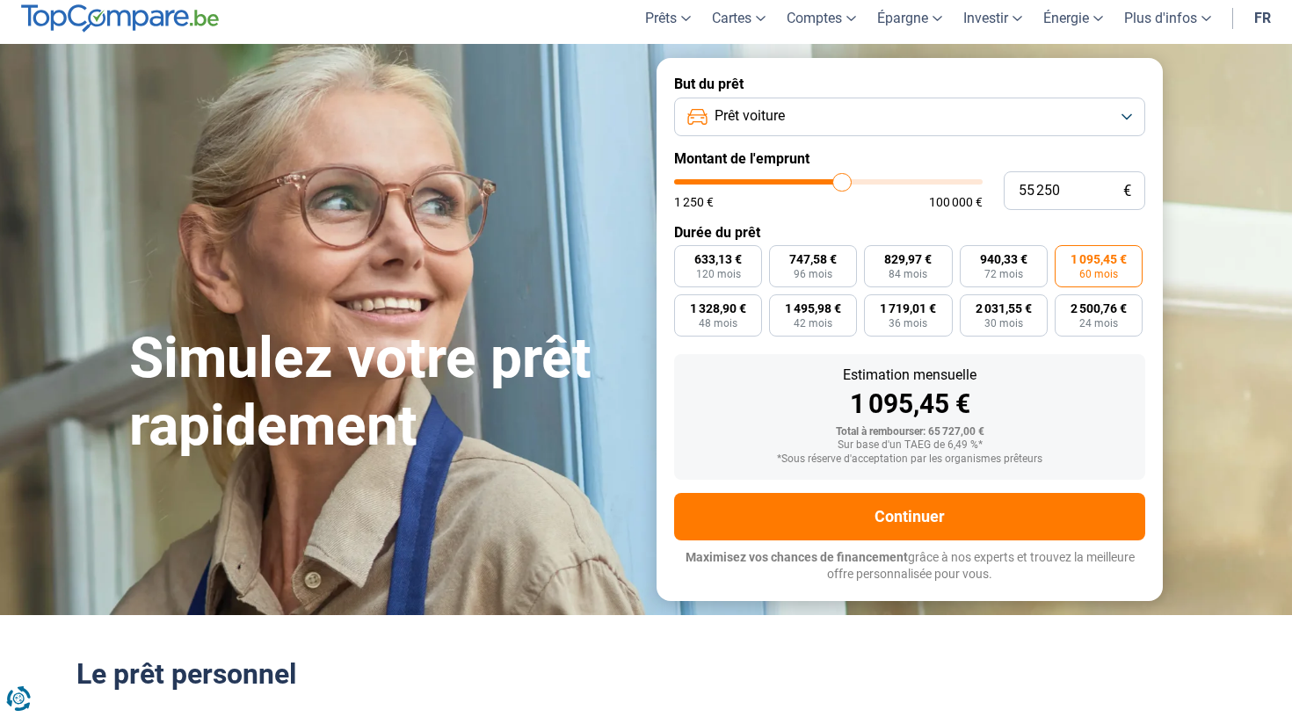
type input "55 000"
type input "55000"
type input "54 750"
type input "54750"
type input "54 250"
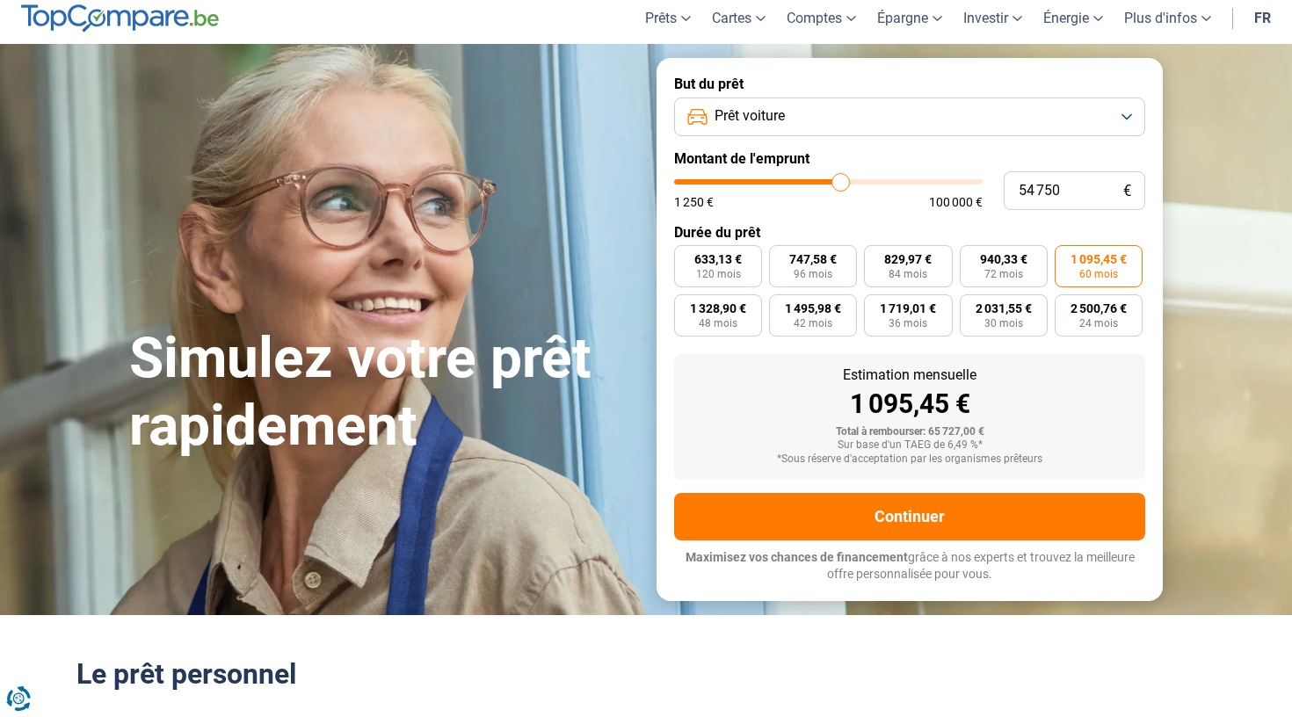
type input "54250"
type input "54 000"
drag, startPoint x: 846, startPoint y: 184, endPoint x: 827, endPoint y: 185, distance: 18.5
click at [827, 185] on input "range" at bounding box center [828, 181] width 309 height 5
